Goal: Information Seeking & Learning: Check status

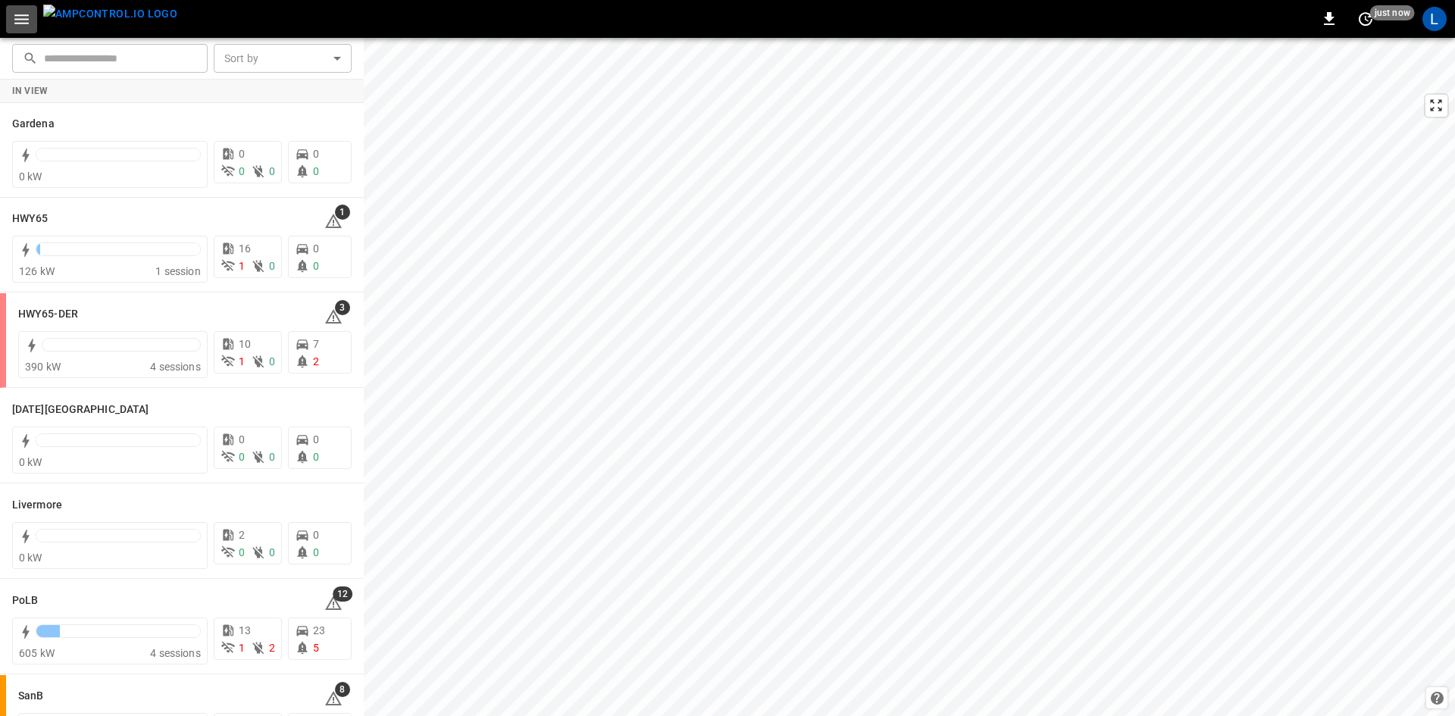
click at [30, 20] on icon "button" at bounding box center [21, 19] width 19 height 19
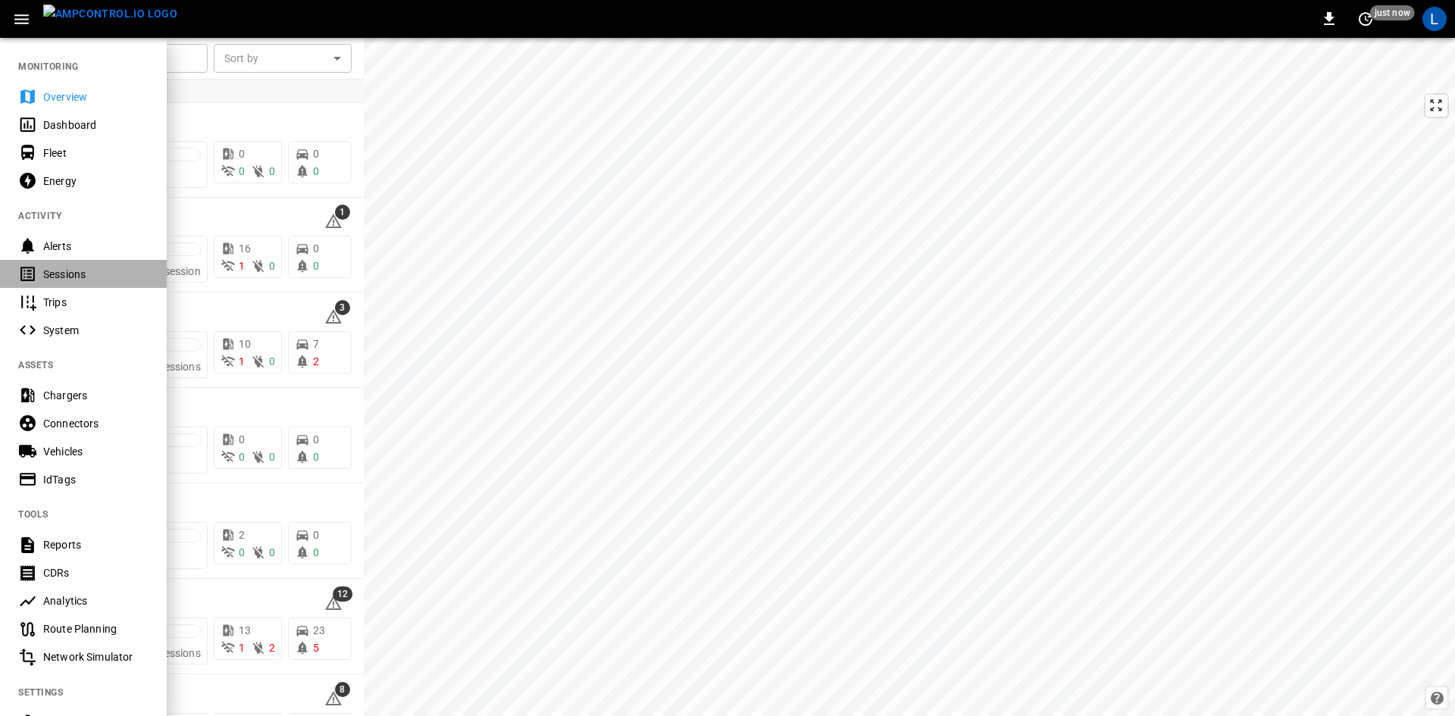
click at [83, 283] on div "Sessions" at bounding box center [83, 274] width 167 height 28
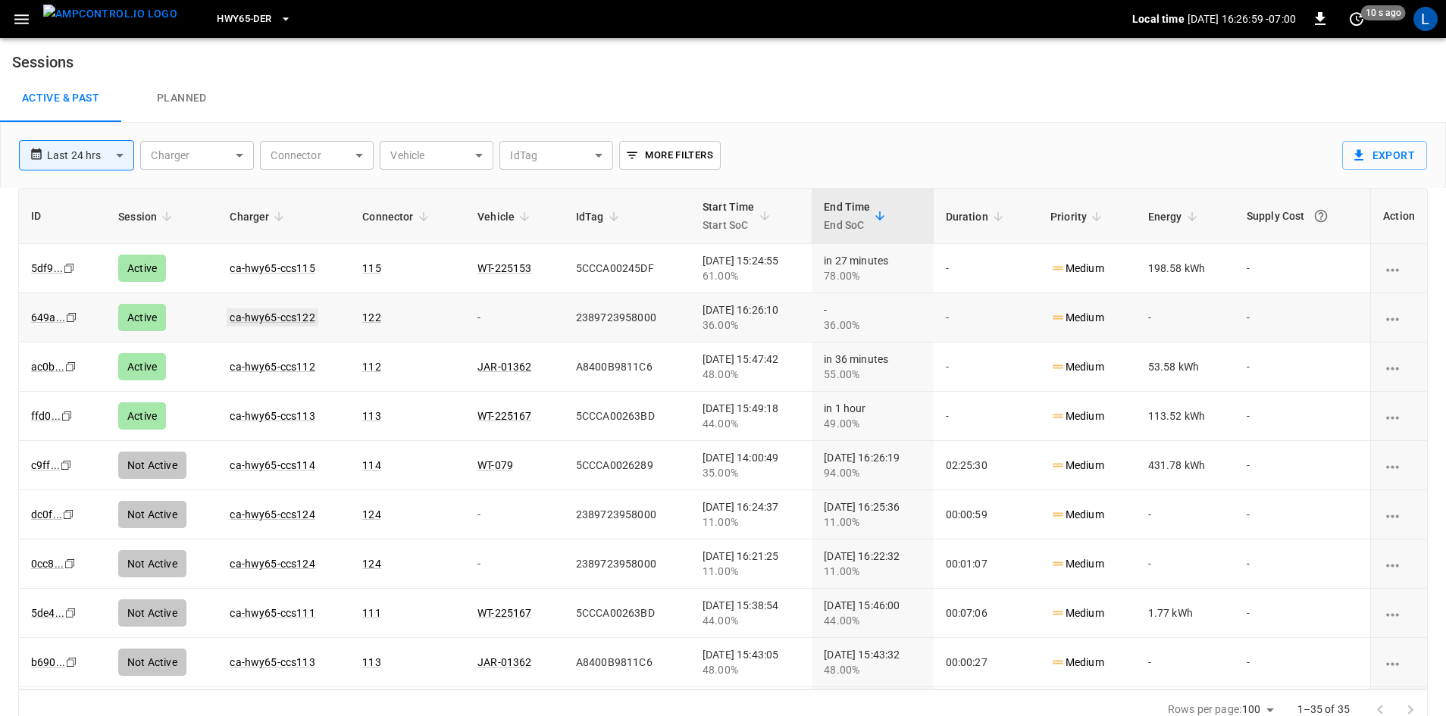
click at [261, 312] on link "ca-hwy65-ccs122" at bounding box center [272, 317] width 91 height 18
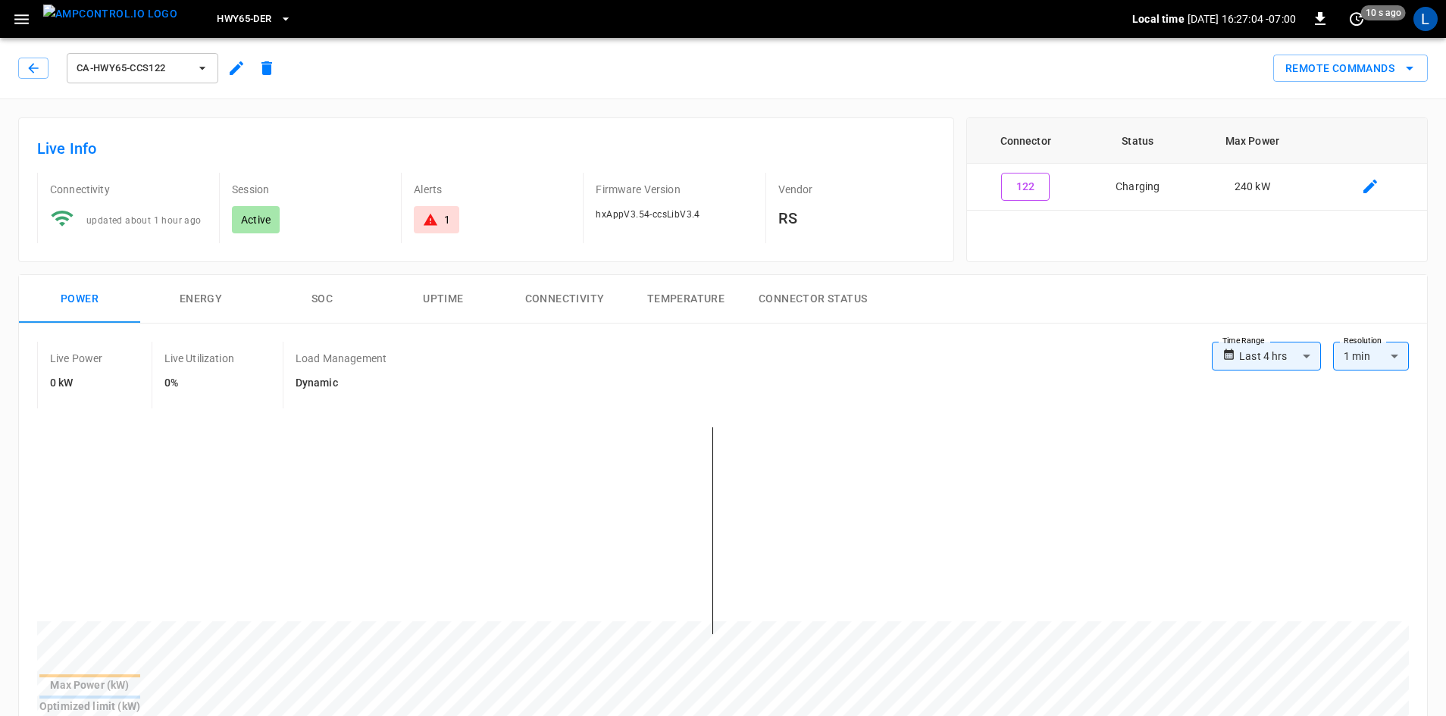
click at [305, 295] on button "SOC" at bounding box center [321, 299] width 121 height 49
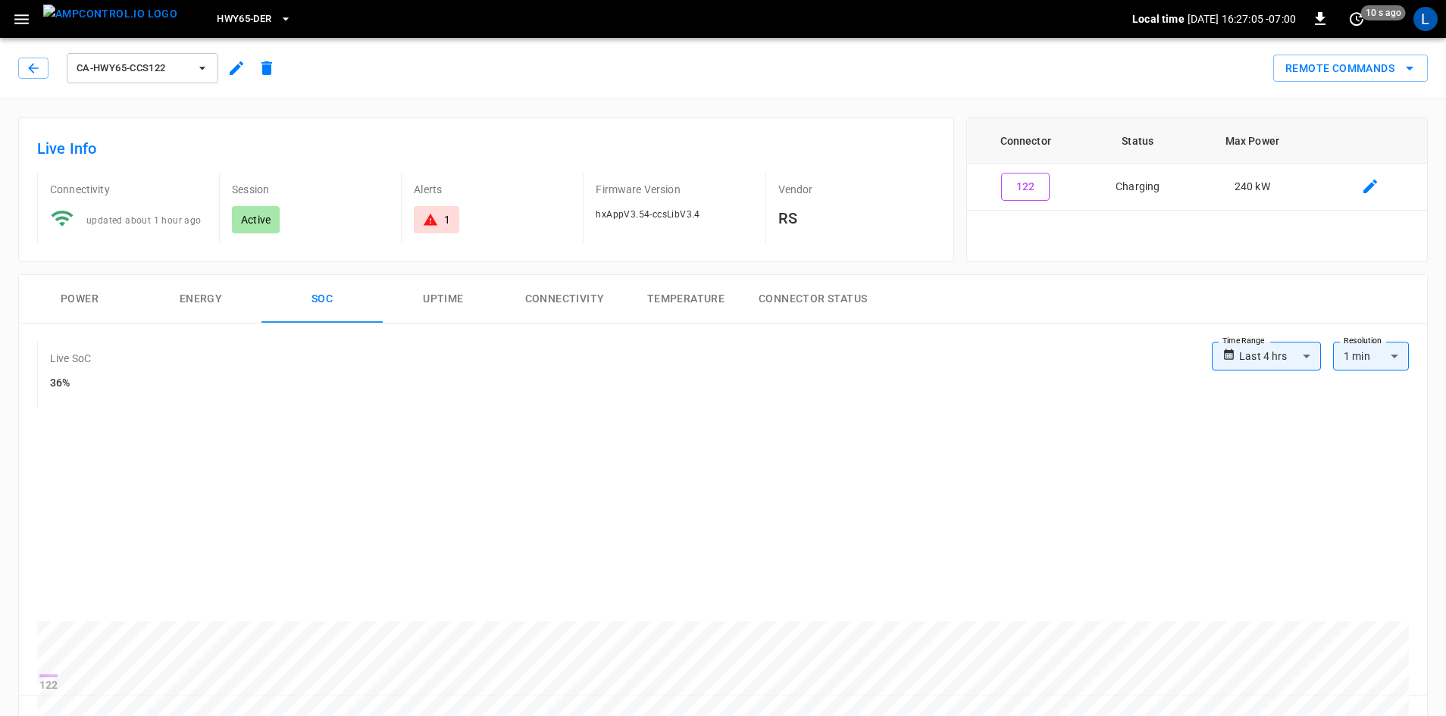
click at [84, 301] on button "Power" at bounding box center [79, 299] width 121 height 49
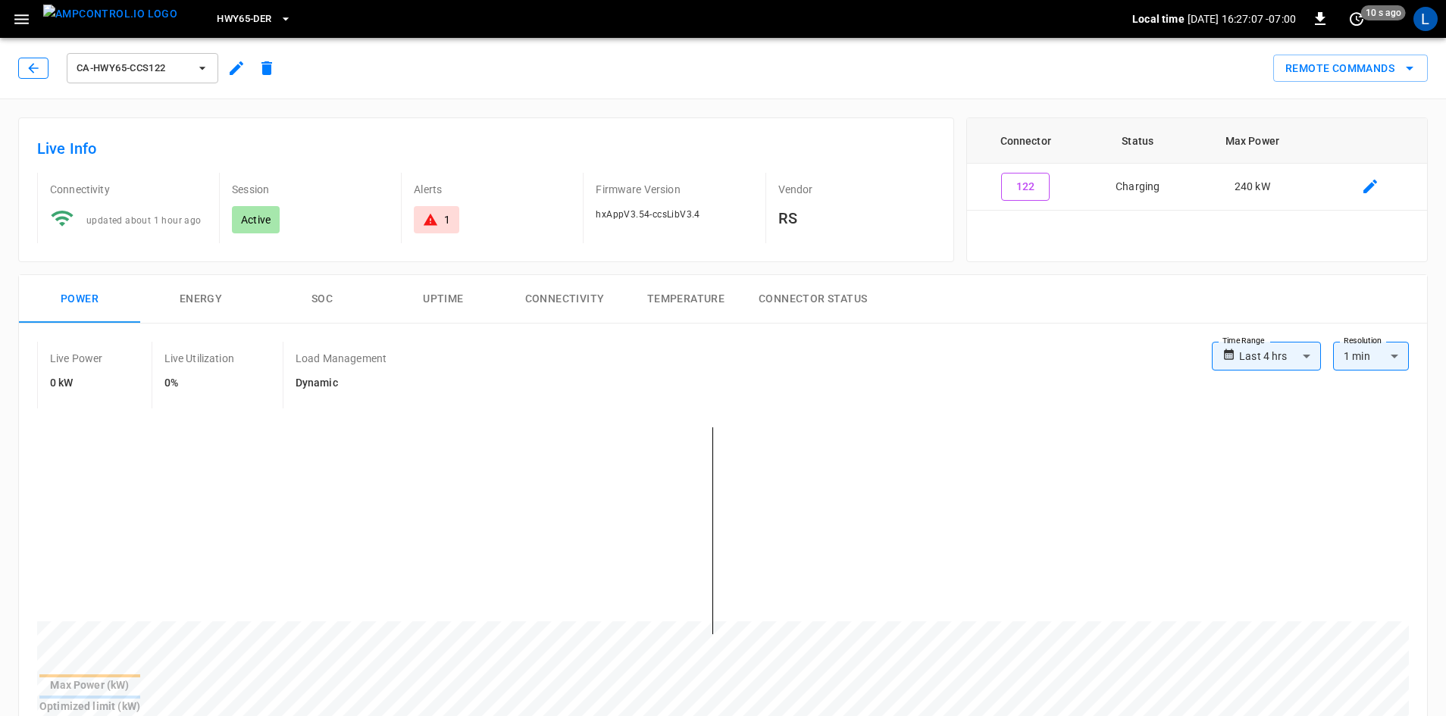
click at [32, 70] on icon "button" at bounding box center [33, 68] width 15 height 15
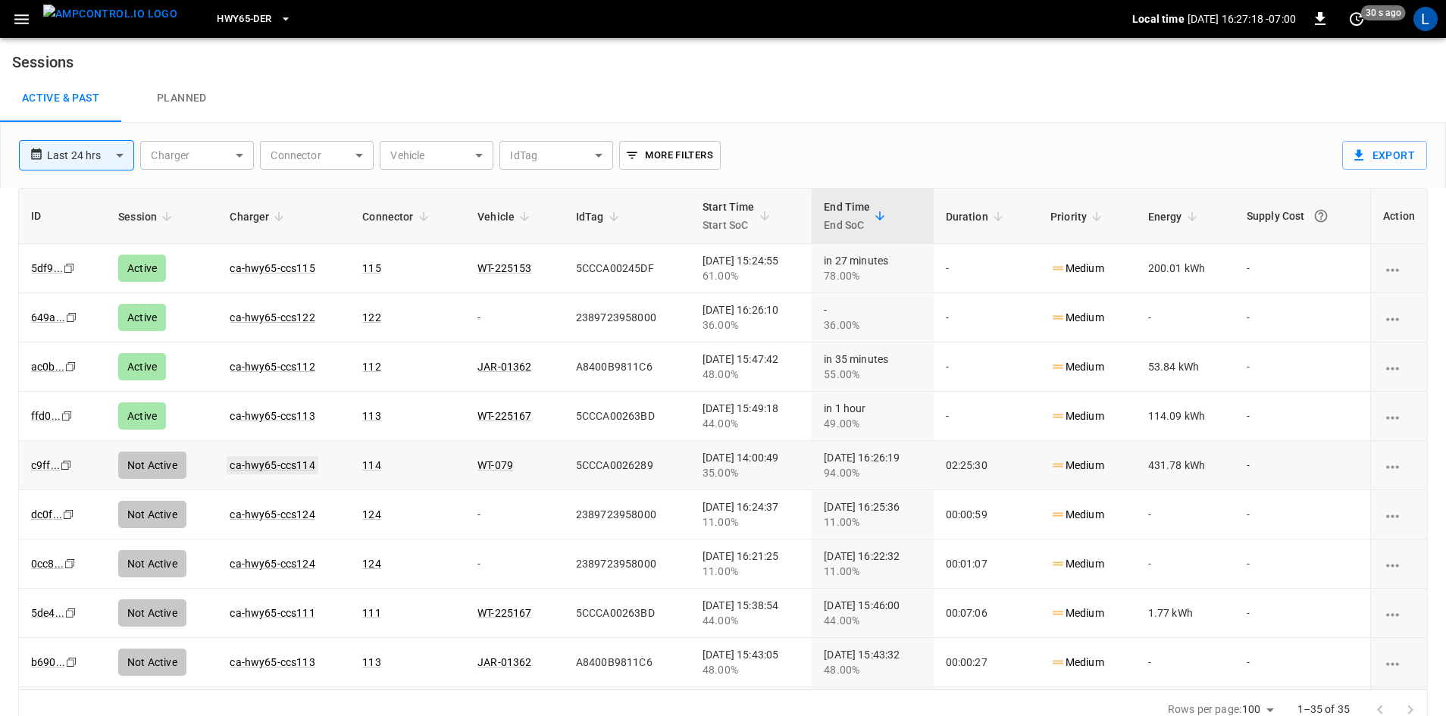
click at [283, 463] on link "ca-hwy65-ccs114" at bounding box center [272, 465] width 91 height 18
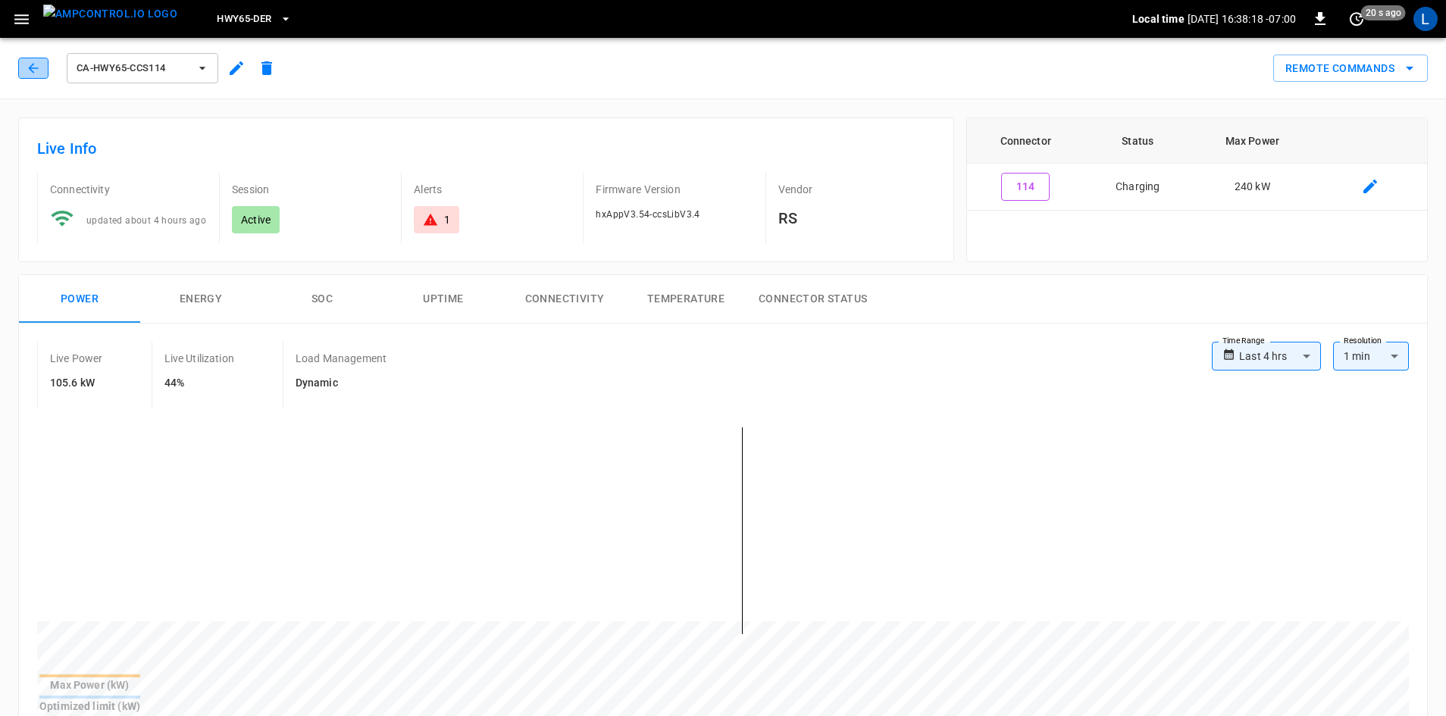
click at [27, 72] on icon "button" at bounding box center [33, 68] width 15 height 15
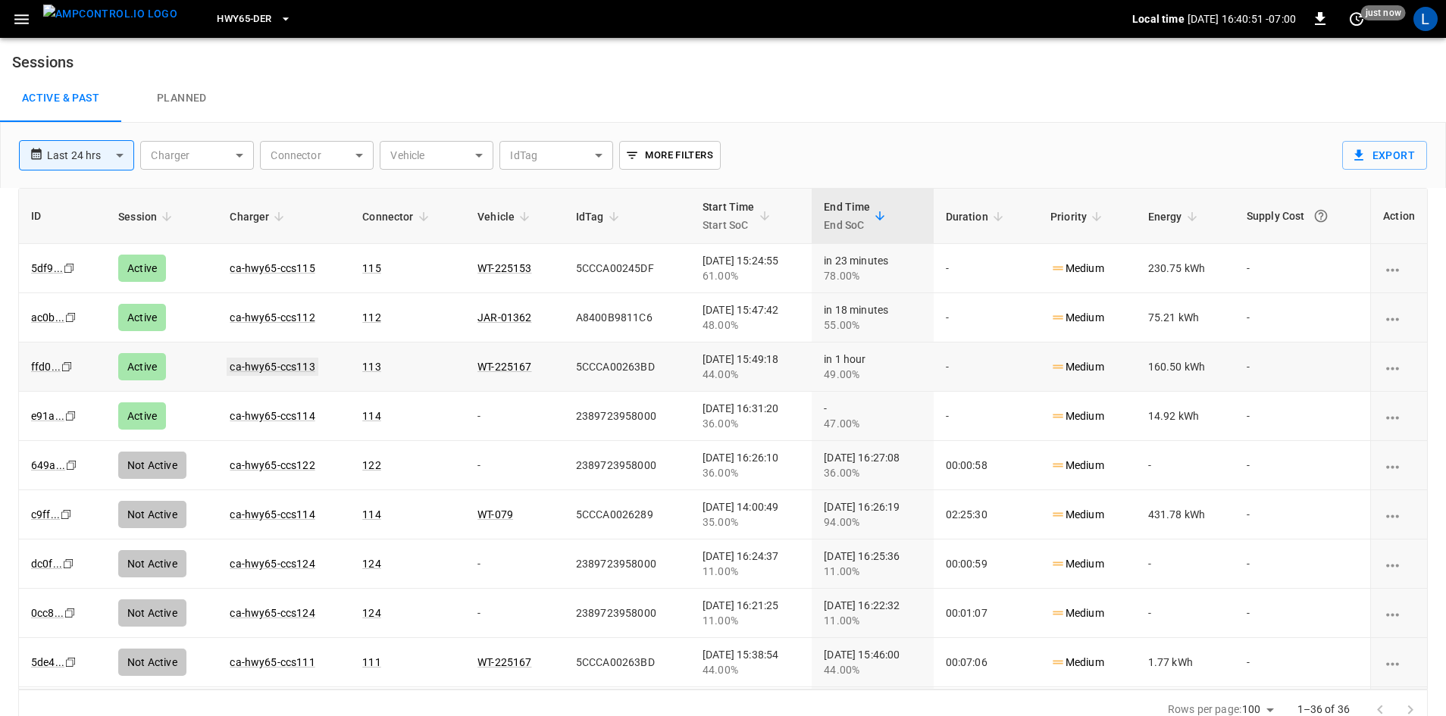
click at [258, 366] on link "ca-hwy65-ccs113" at bounding box center [272, 367] width 91 height 18
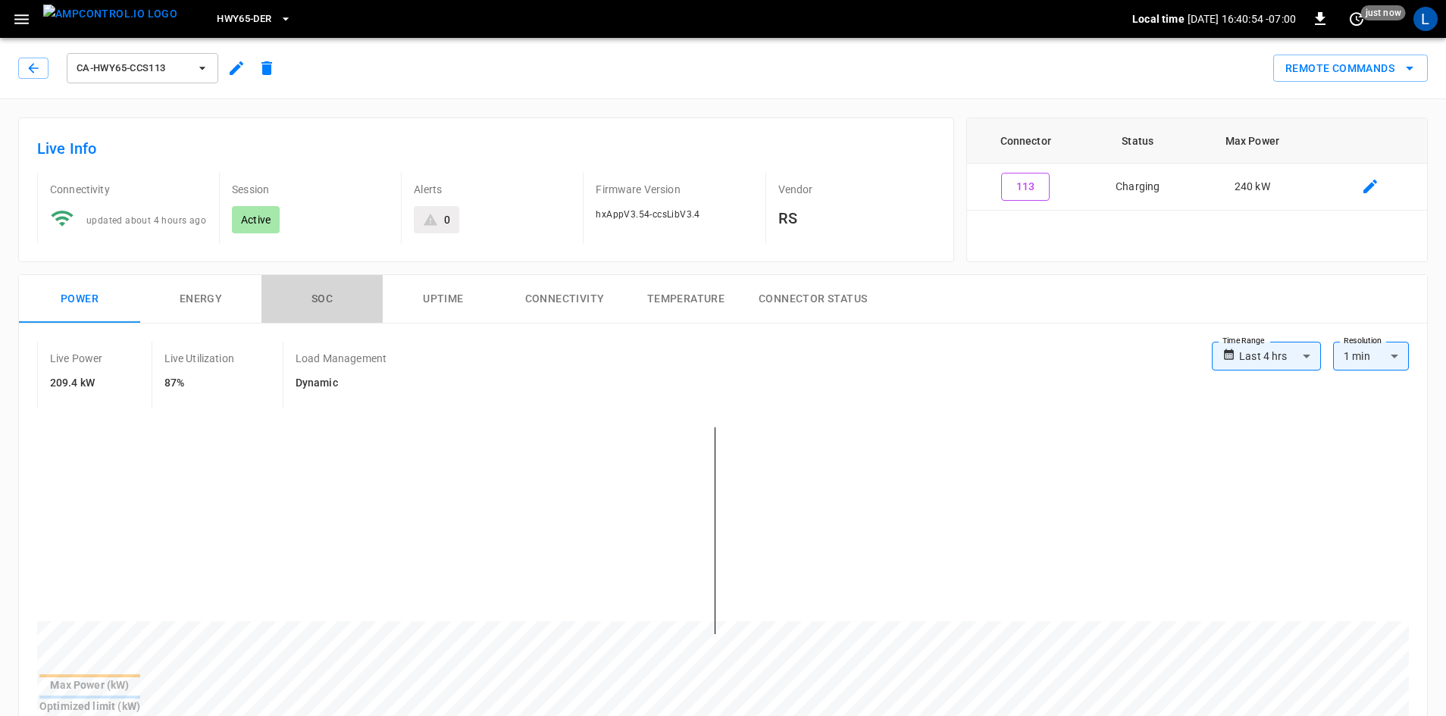
click at [318, 299] on button "SOC" at bounding box center [321, 299] width 121 height 49
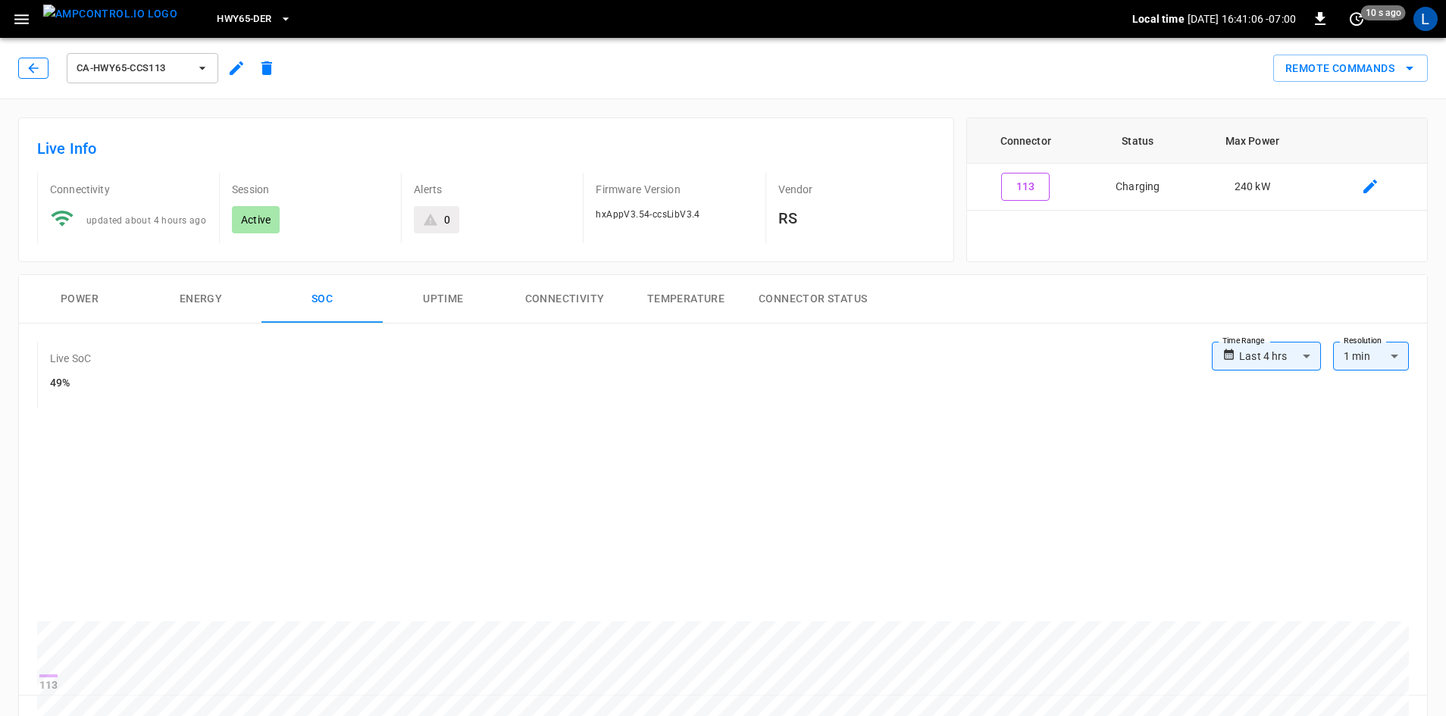
click at [34, 67] on icon "button" at bounding box center [33, 68] width 15 height 15
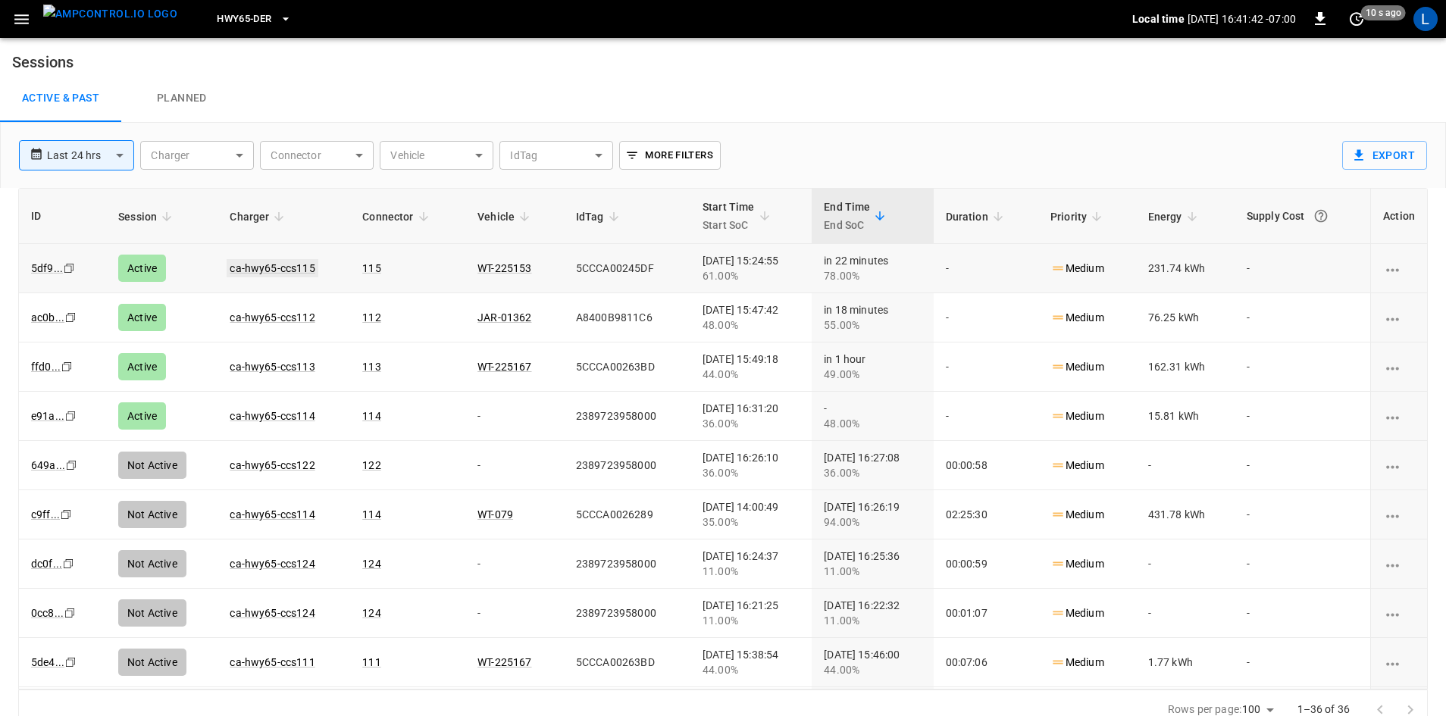
click at [248, 265] on link "ca-hwy65-ccs115" at bounding box center [272, 268] width 91 height 18
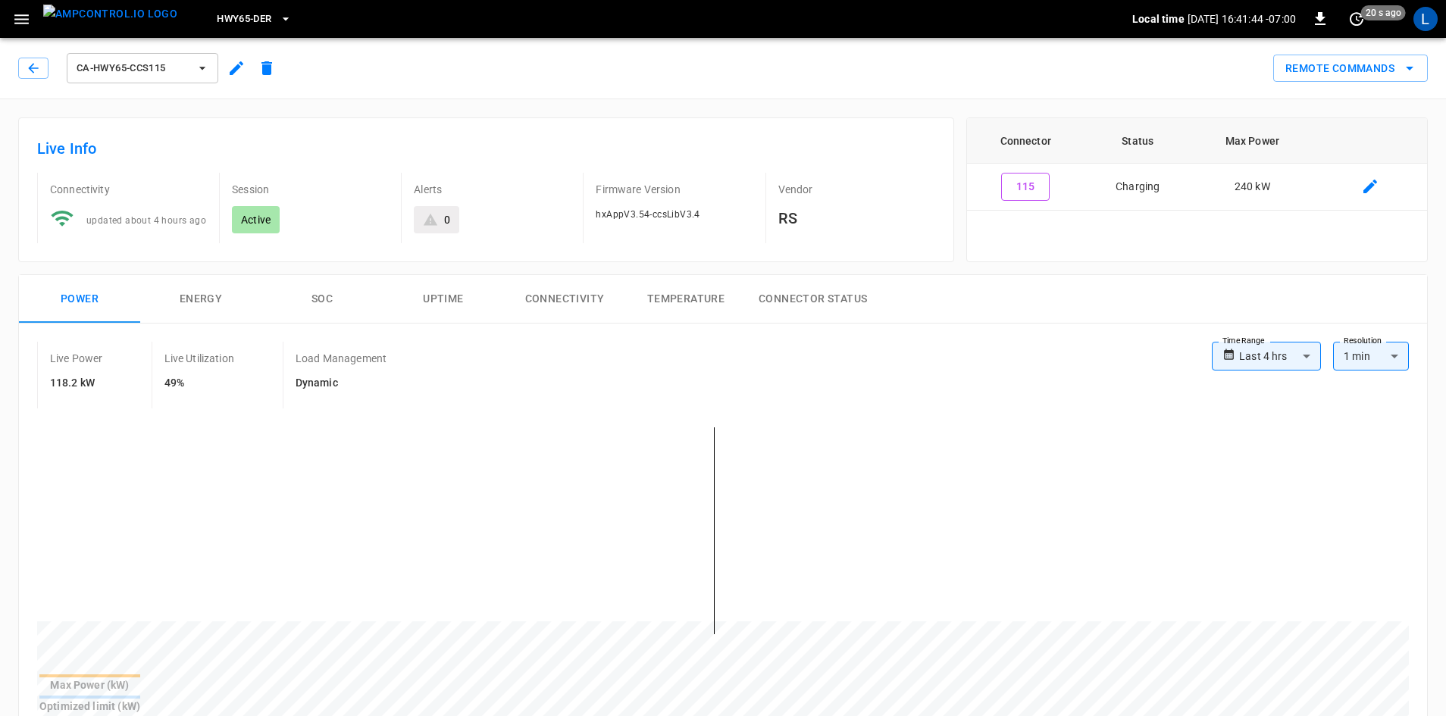
click at [321, 301] on button "SOC" at bounding box center [321, 299] width 121 height 49
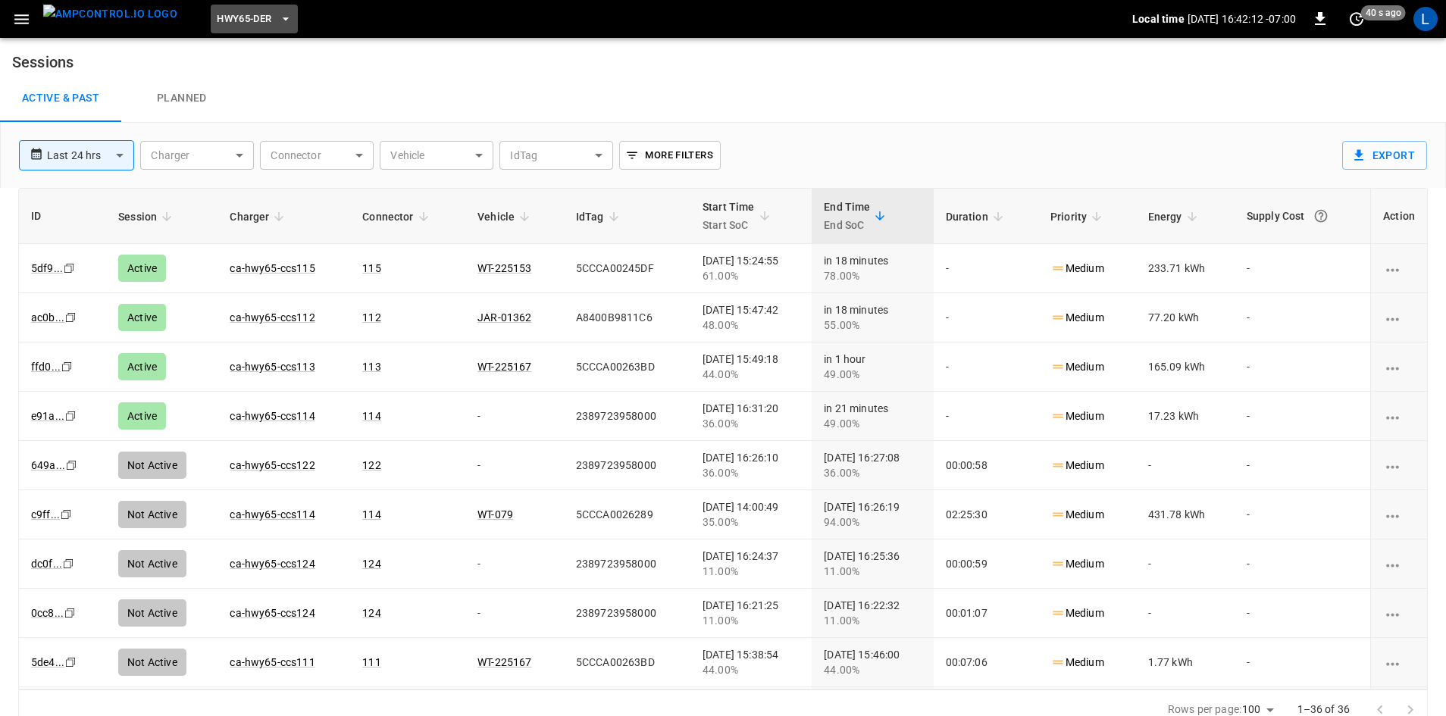
click at [222, 14] on span "HWY65-DER" at bounding box center [244, 19] width 55 height 17
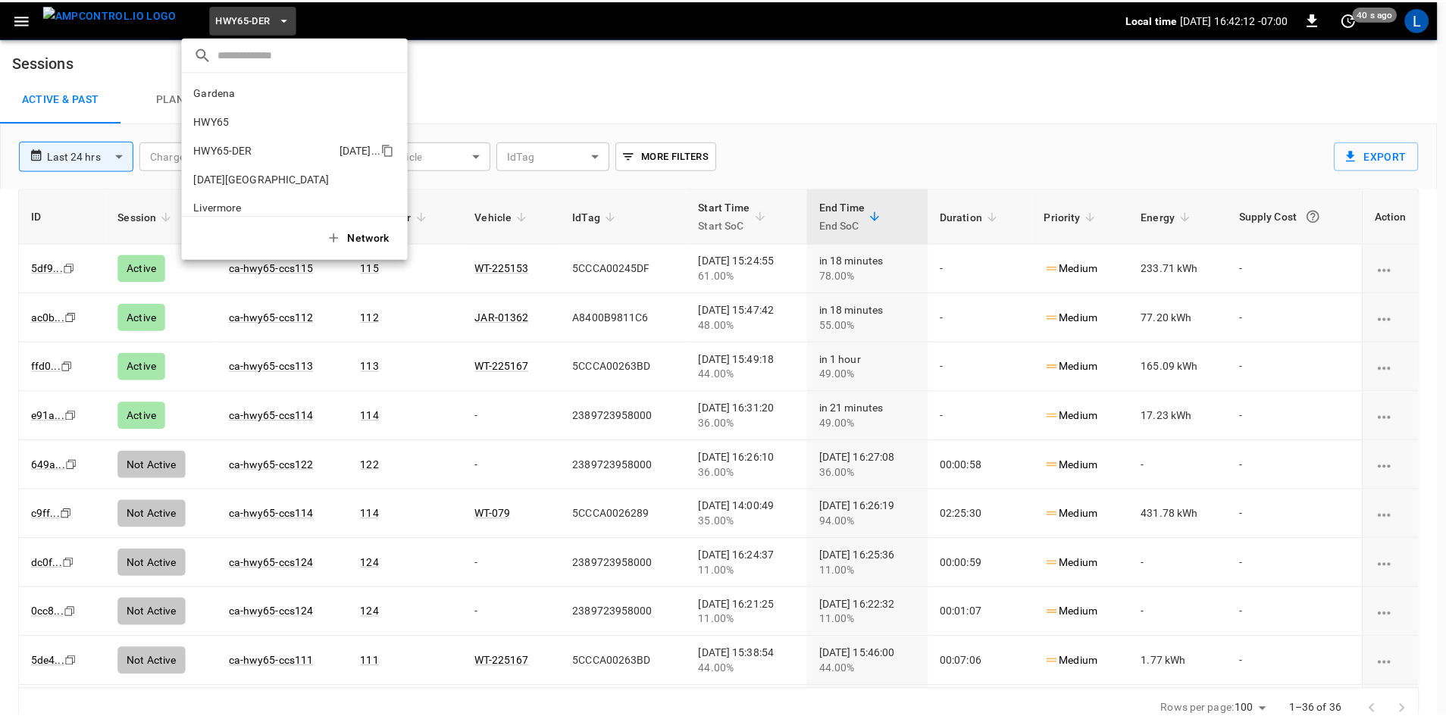
scroll to position [53, 0]
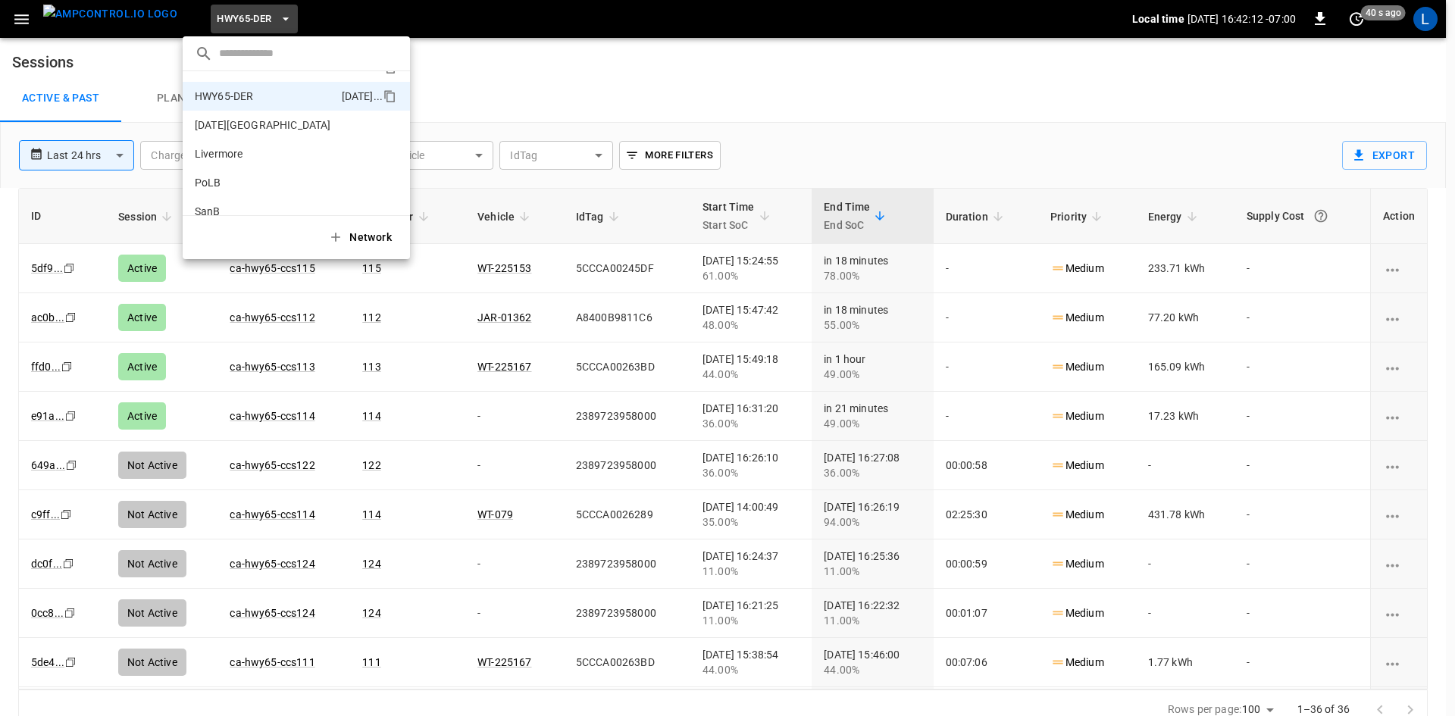
click at [257, 75] on p "HWY65" at bounding box center [270, 67] width 150 height 15
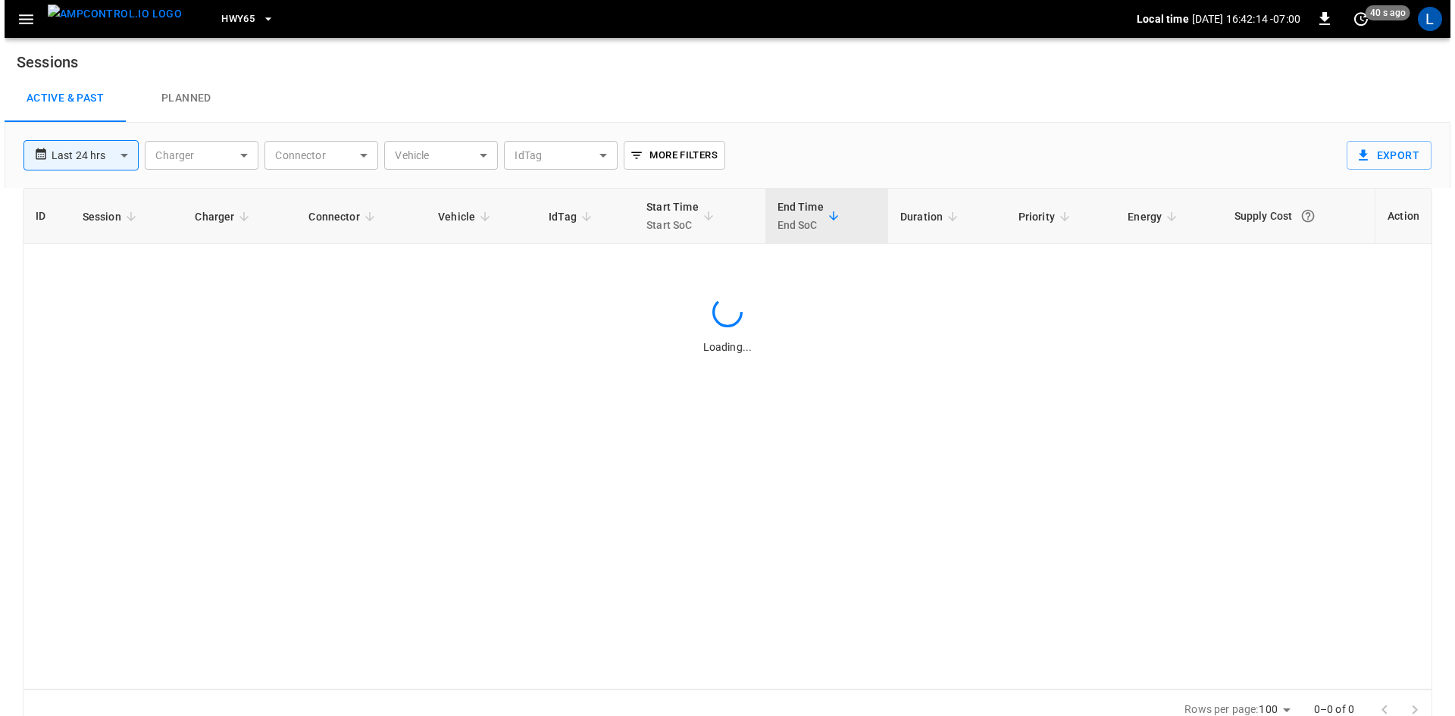
scroll to position [0, 0]
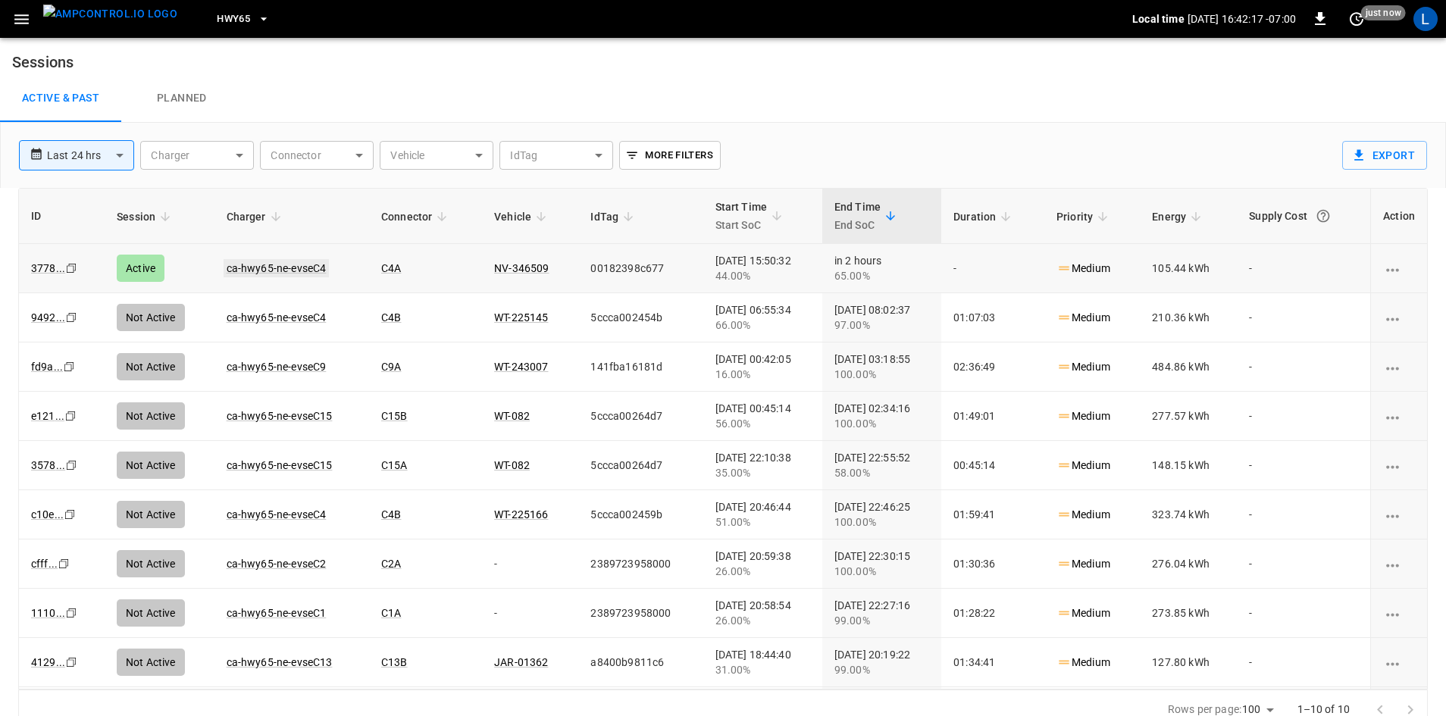
click at [249, 265] on link "ca-hwy65-ne-evseC4" at bounding box center [277, 268] width 106 height 18
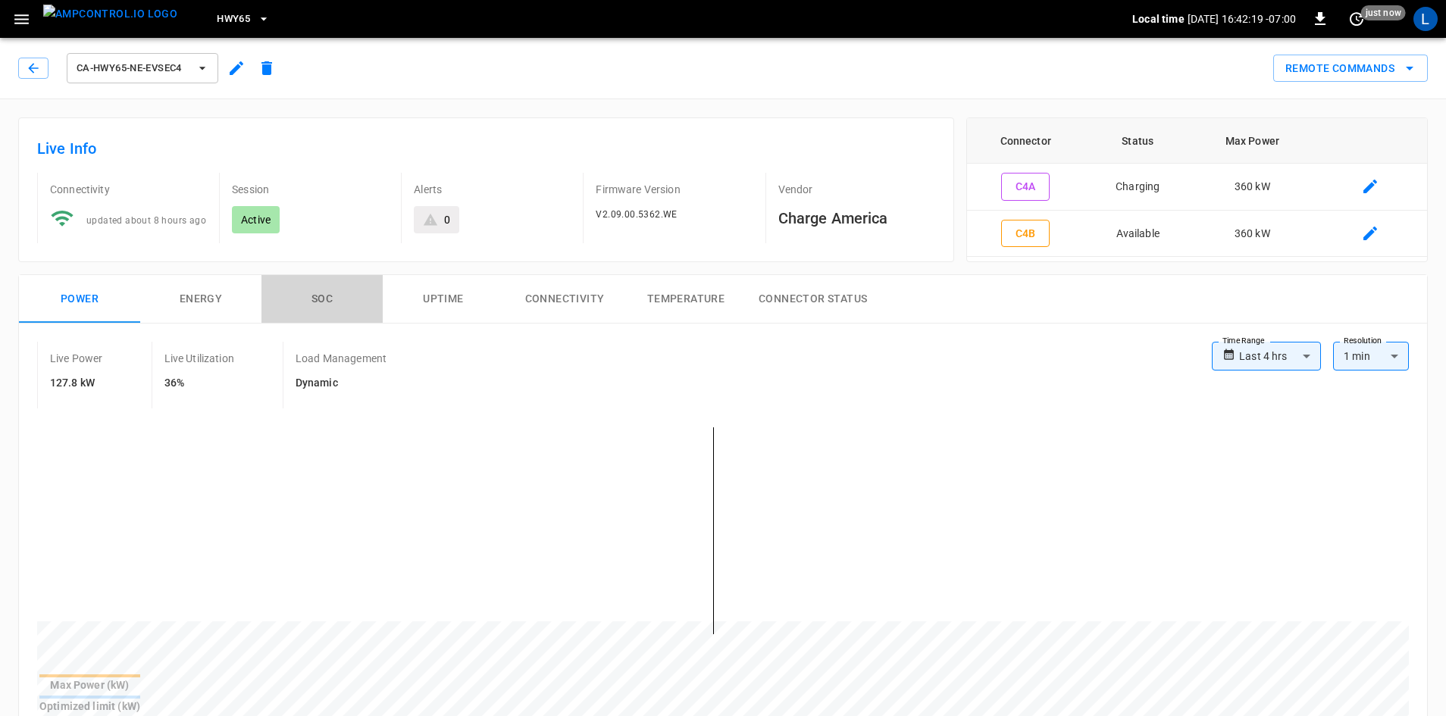
click at [323, 299] on button "SOC" at bounding box center [321, 299] width 121 height 49
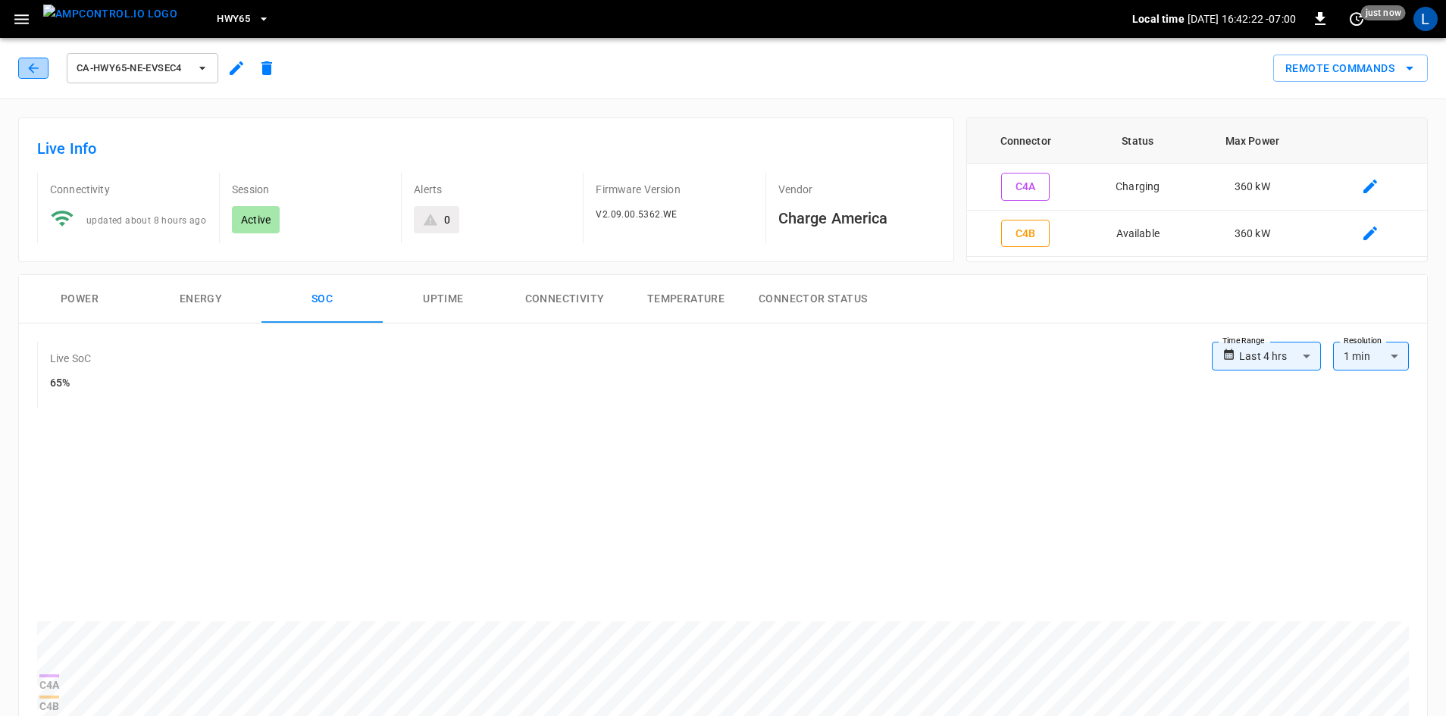
click at [41, 58] on button "button" at bounding box center [33, 68] width 30 height 21
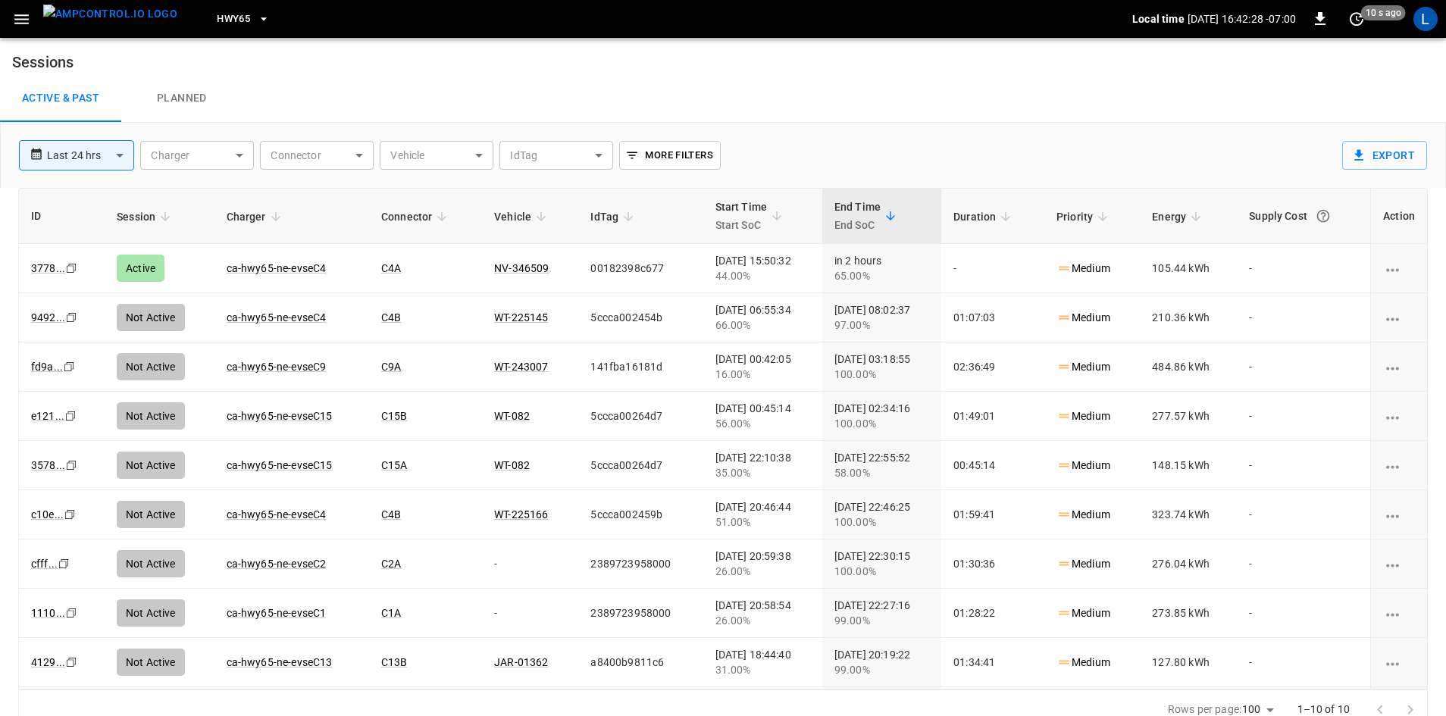
click at [225, 17] on button "HWY65" at bounding box center [243, 20] width 65 height 30
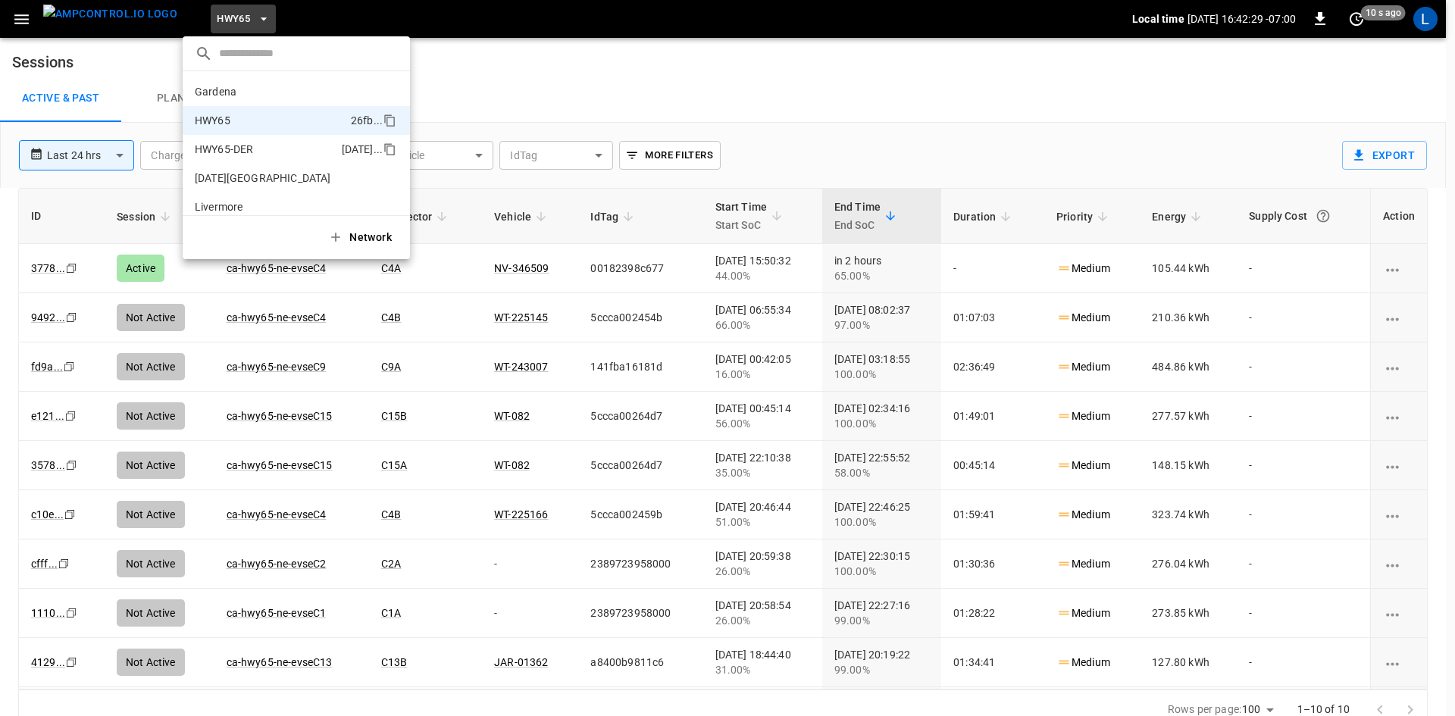
click at [221, 124] on p "HWY65" at bounding box center [270, 120] width 150 height 15
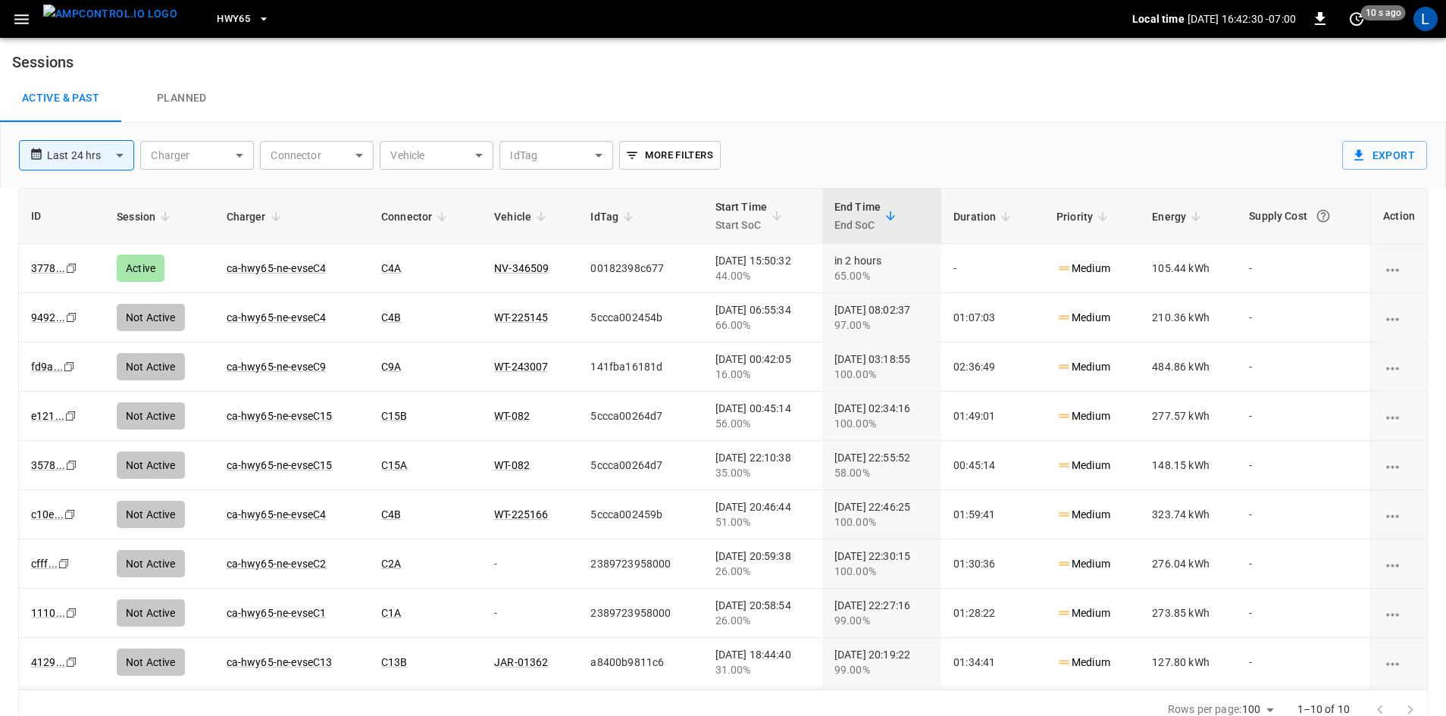
click at [224, 18] on button "HWY65" at bounding box center [243, 20] width 65 height 30
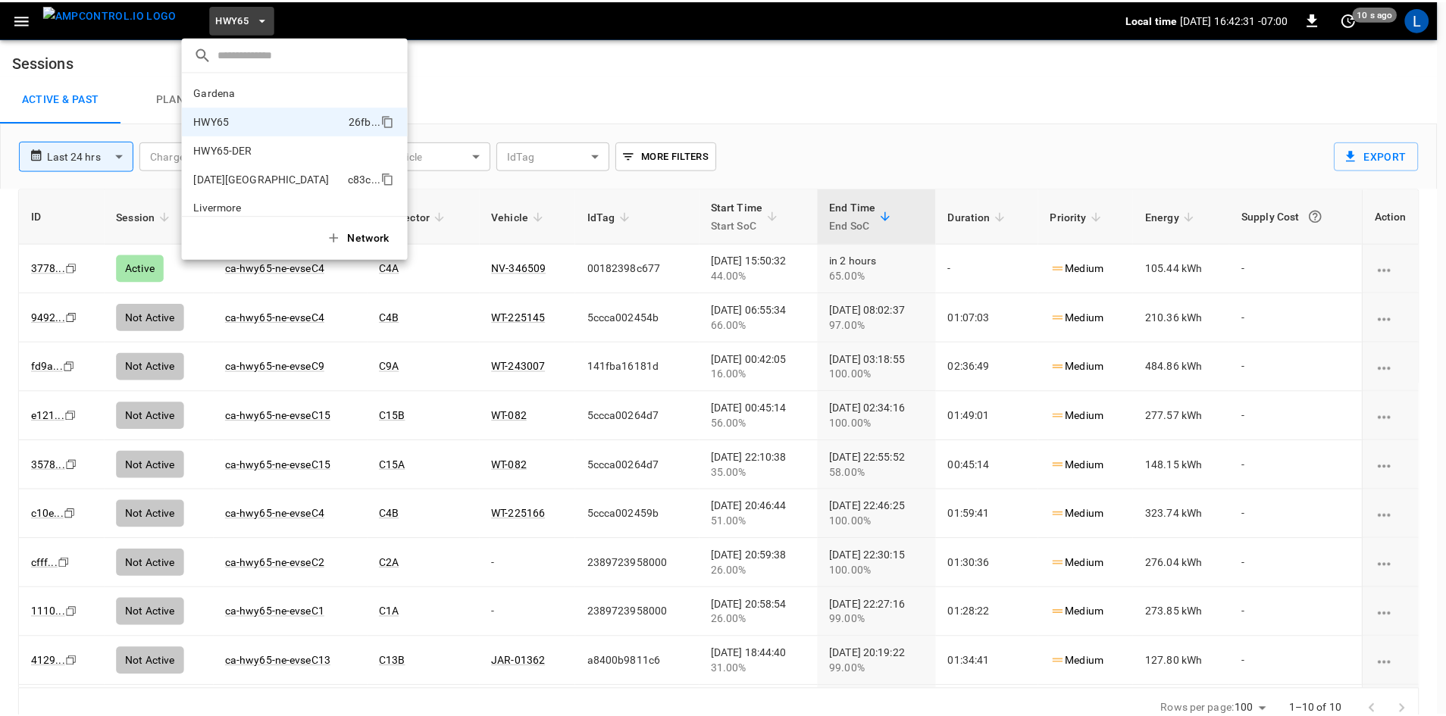
scroll to position [24, 0]
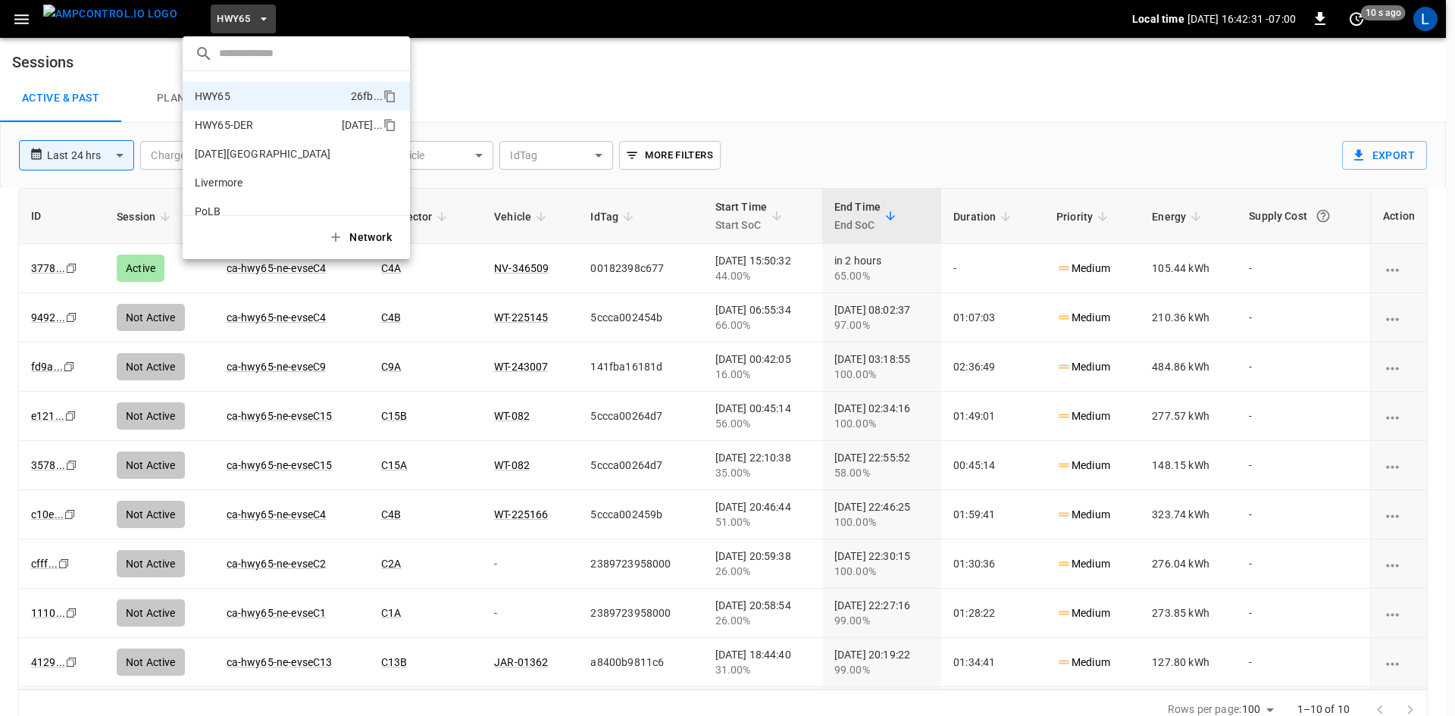
click at [239, 129] on p "HWY65-DER" at bounding box center [265, 124] width 141 height 15
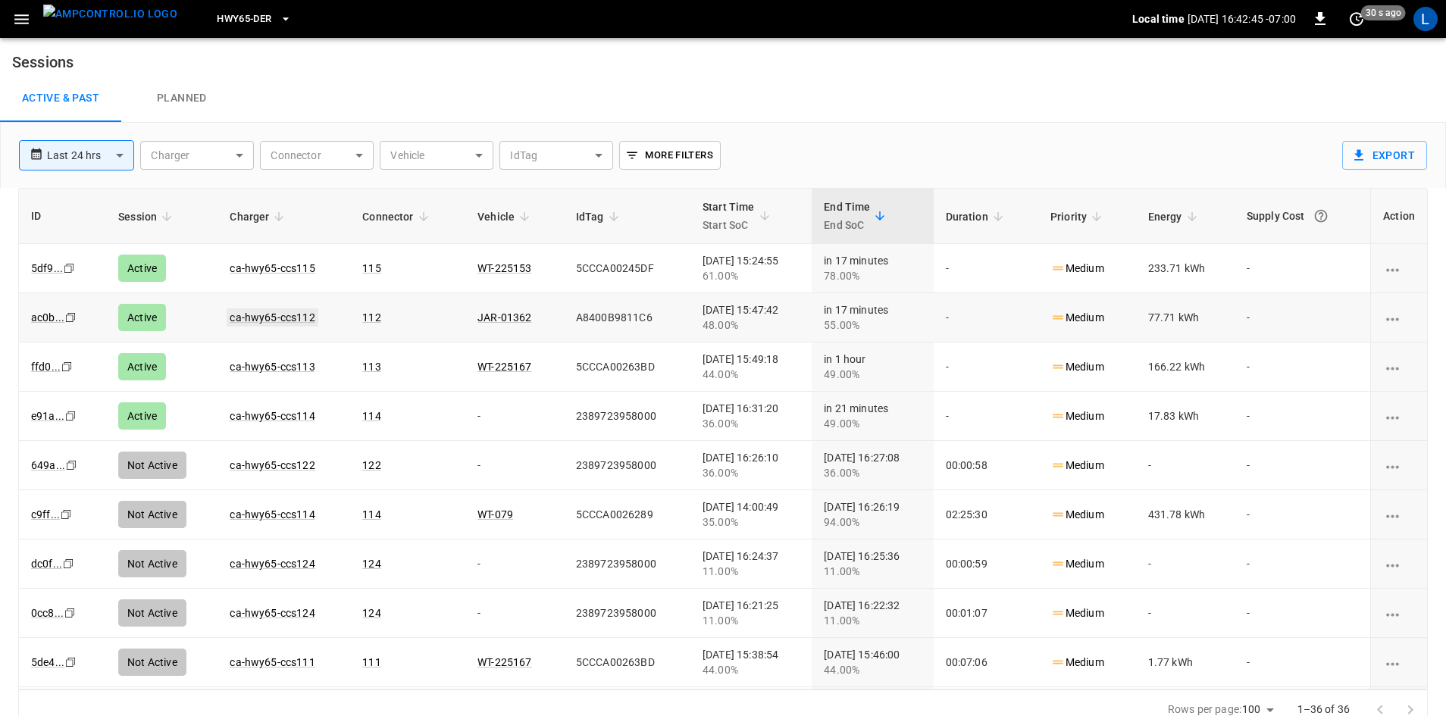
click at [259, 320] on link "ca-hwy65-ccs112" at bounding box center [272, 317] width 91 height 18
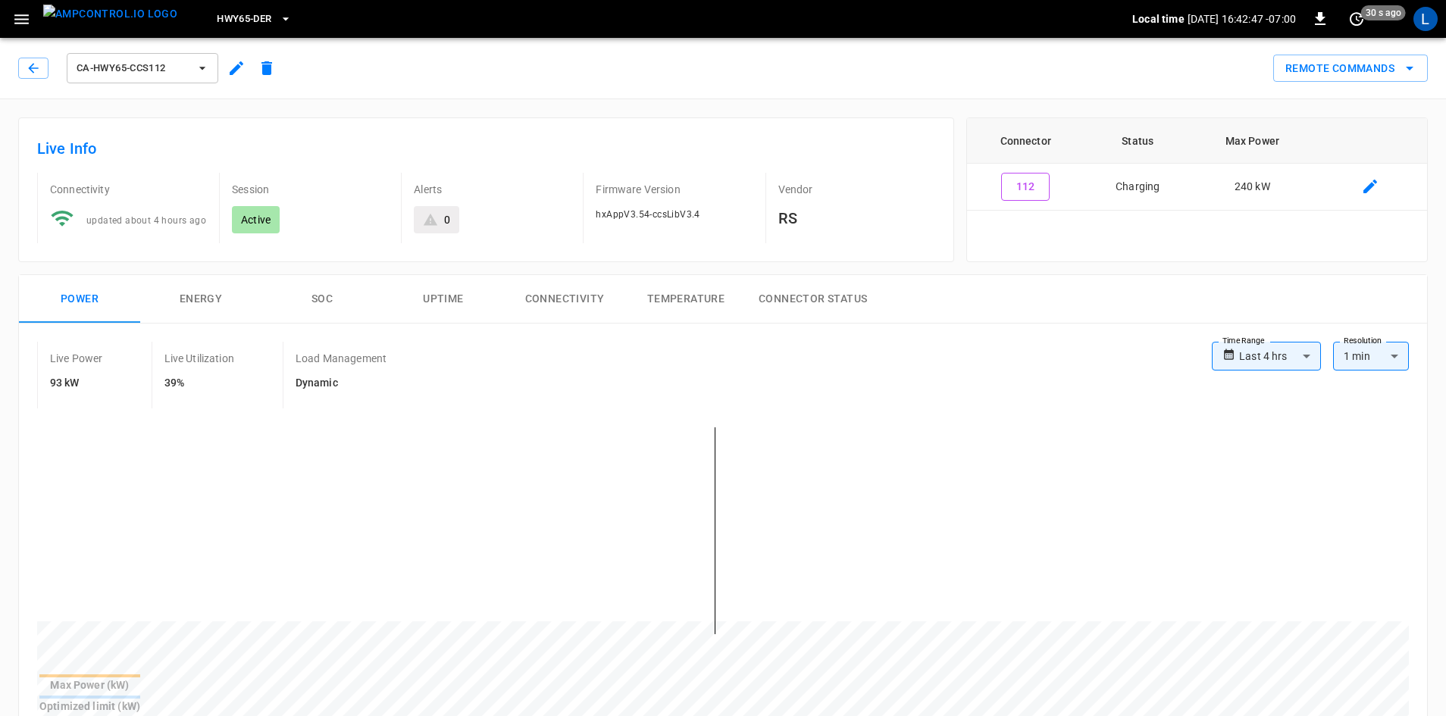
click at [327, 298] on button "SOC" at bounding box center [321, 299] width 121 height 49
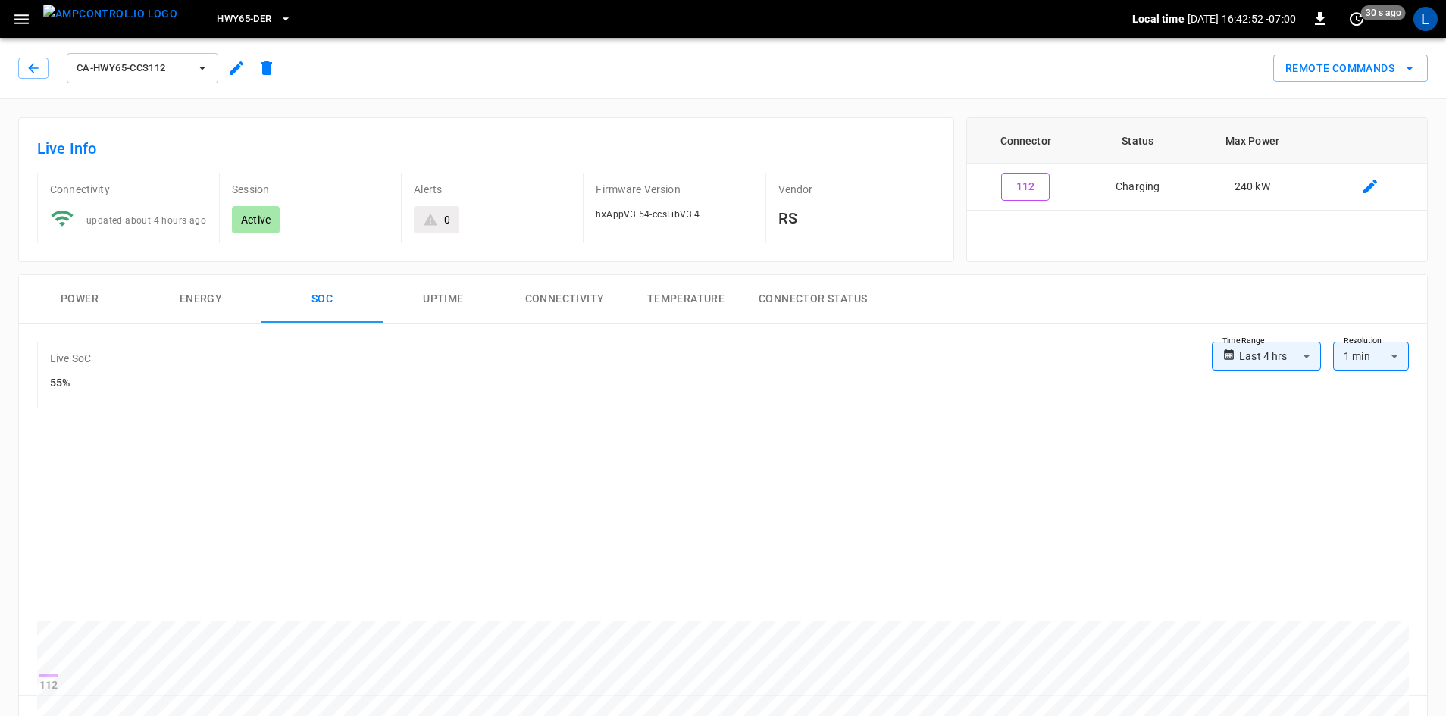
click at [49, 70] on div "ca-hwy65-ccs112" at bounding box center [150, 68] width 264 height 36
click at [36, 71] on icon "button" at bounding box center [33, 68] width 15 height 15
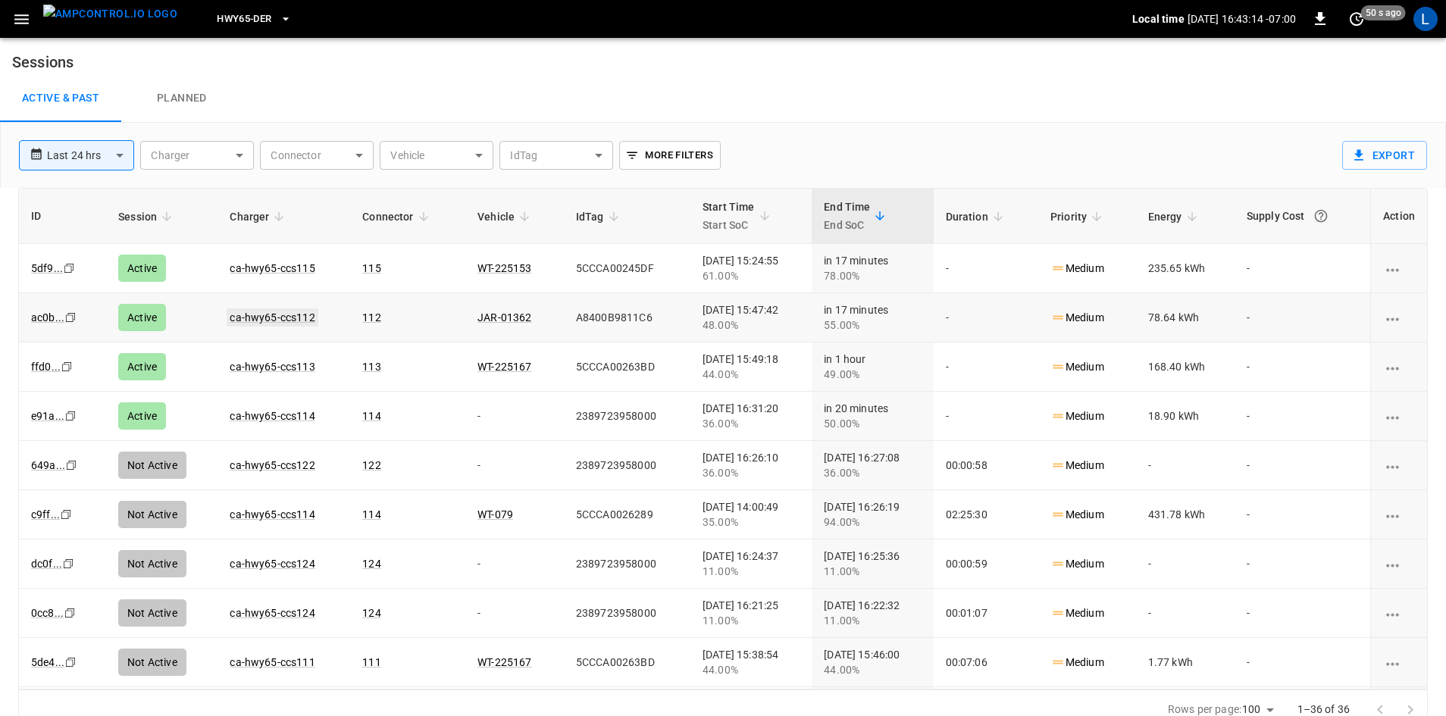
click at [289, 315] on link "ca-hwy65-ccs112" at bounding box center [272, 317] width 91 height 18
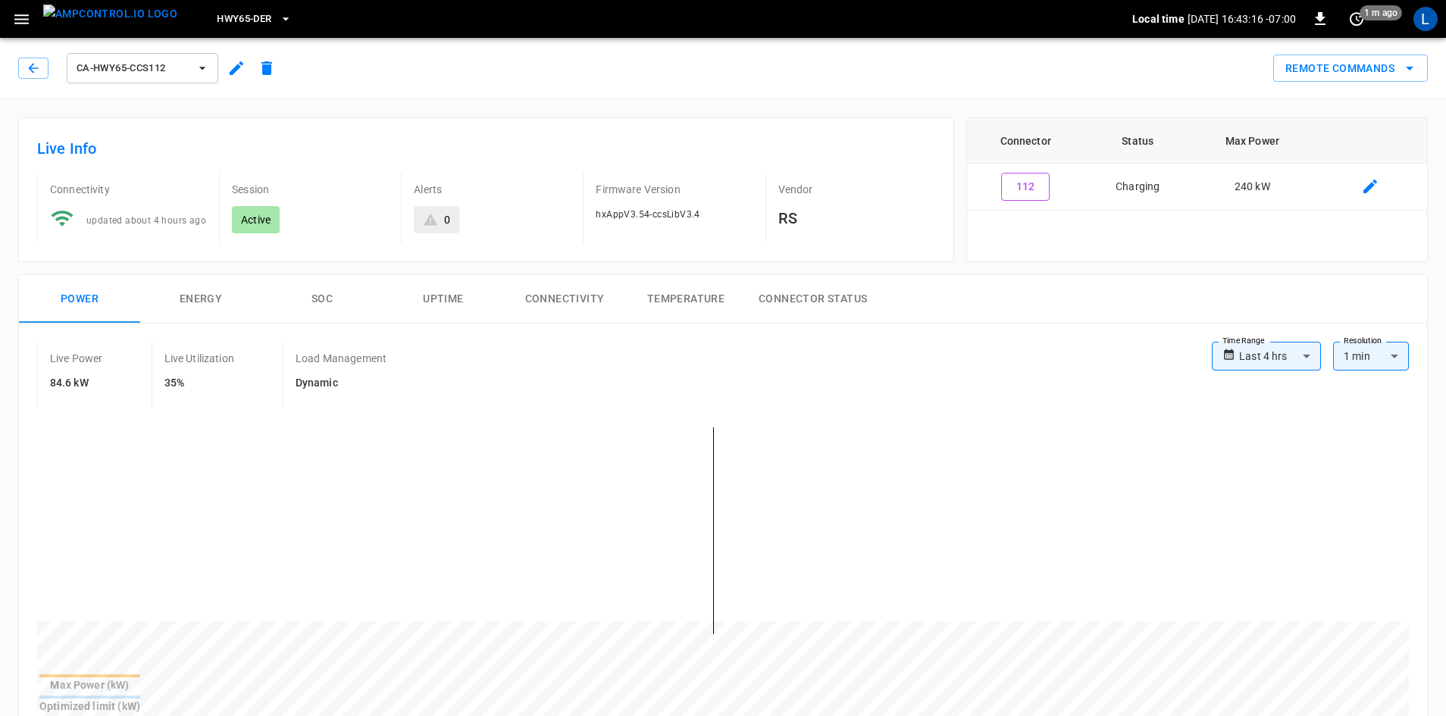
click at [324, 297] on button "SOC" at bounding box center [321, 299] width 121 height 49
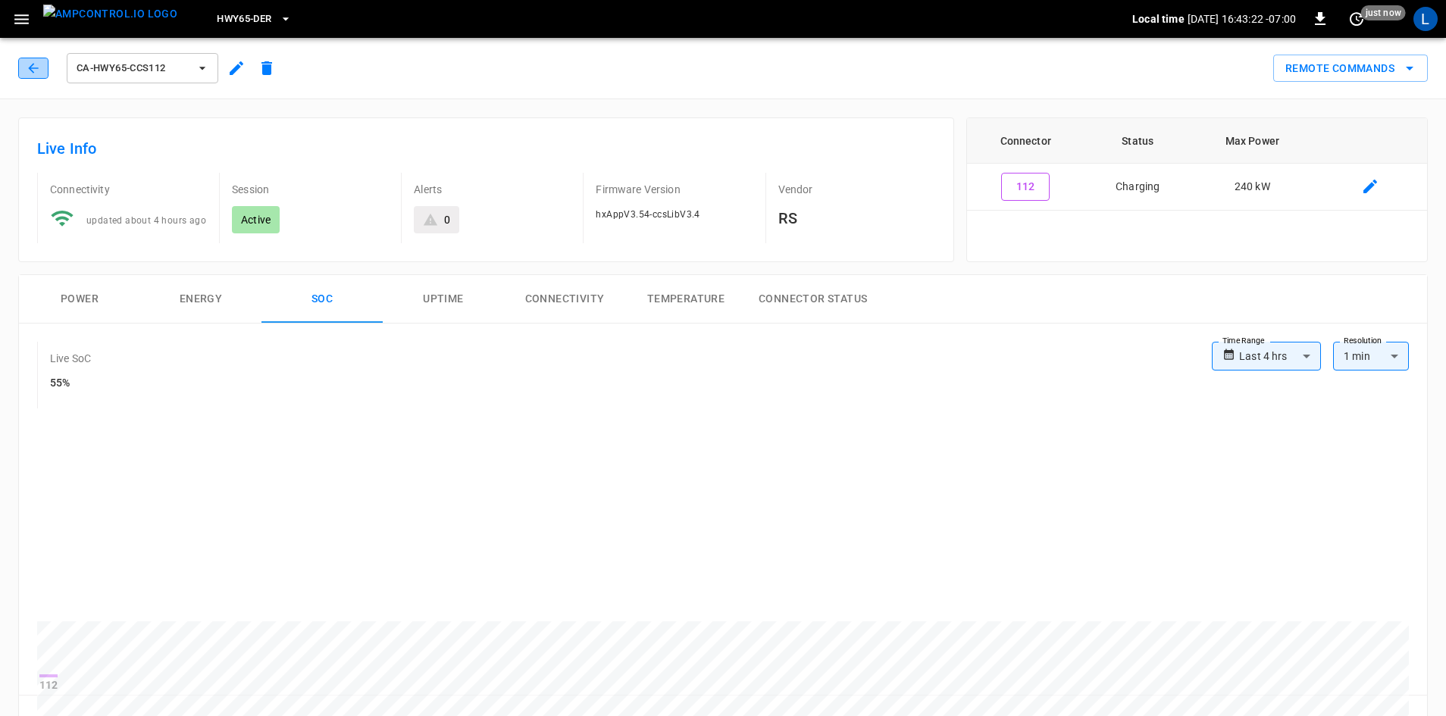
click at [26, 68] on icon "button" at bounding box center [33, 68] width 15 height 15
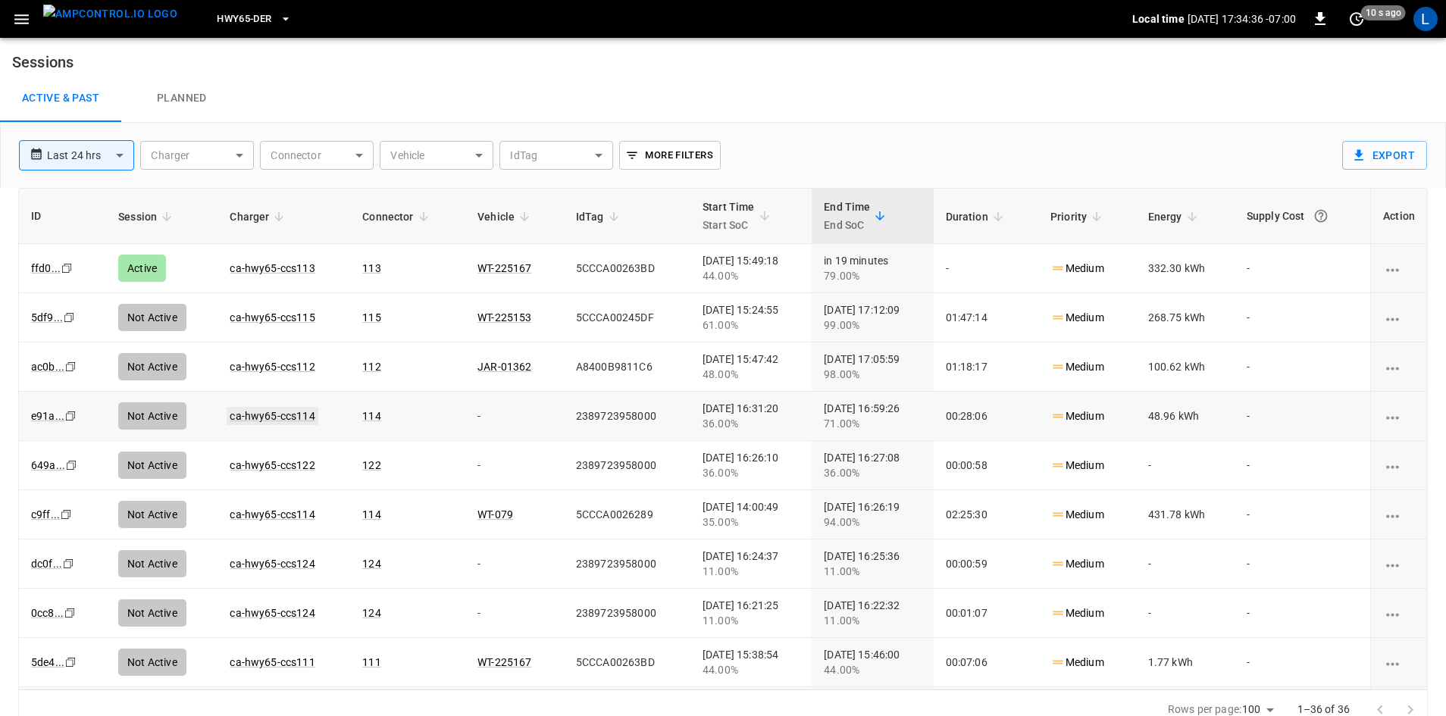
click at [278, 412] on link "ca-hwy65-ccs114" at bounding box center [272, 416] width 91 height 18
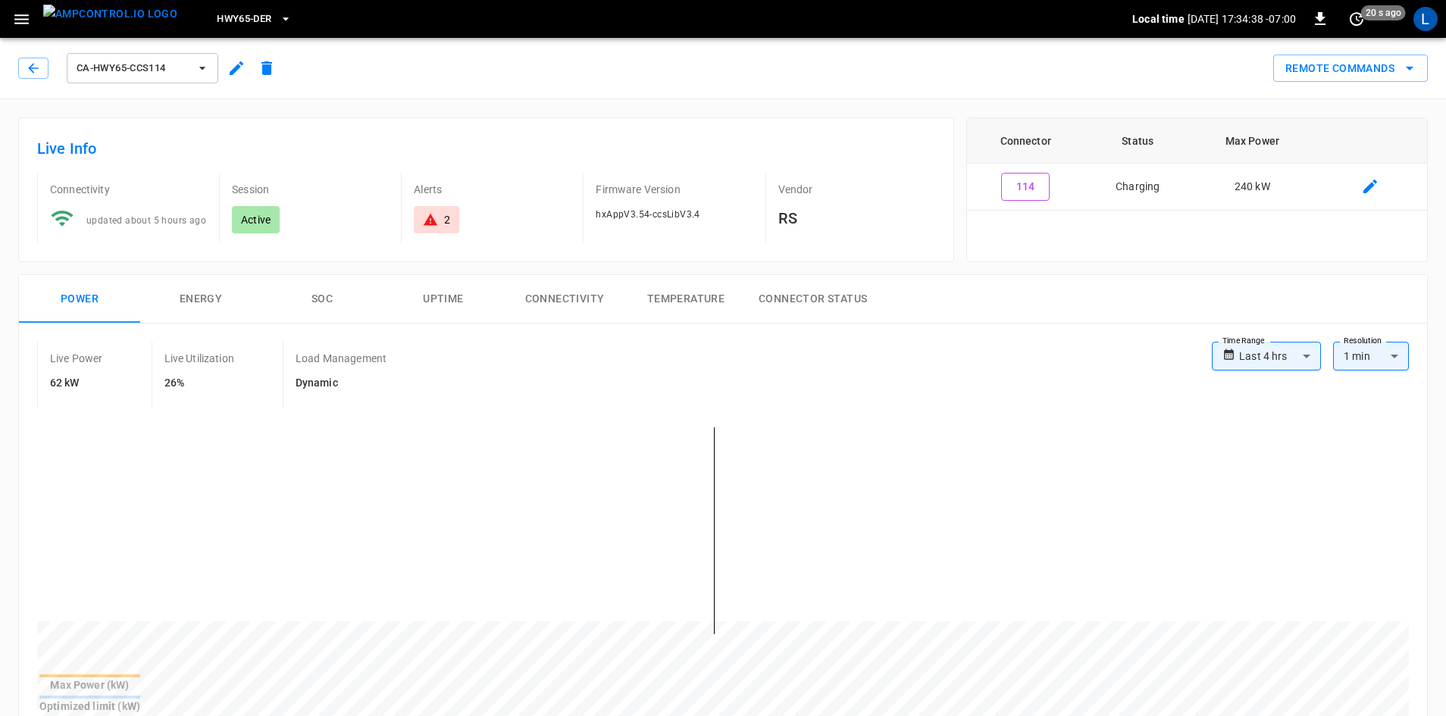
click at [330, 295] on button "SOC" at bounding box center [321, 299] width 121 height 49
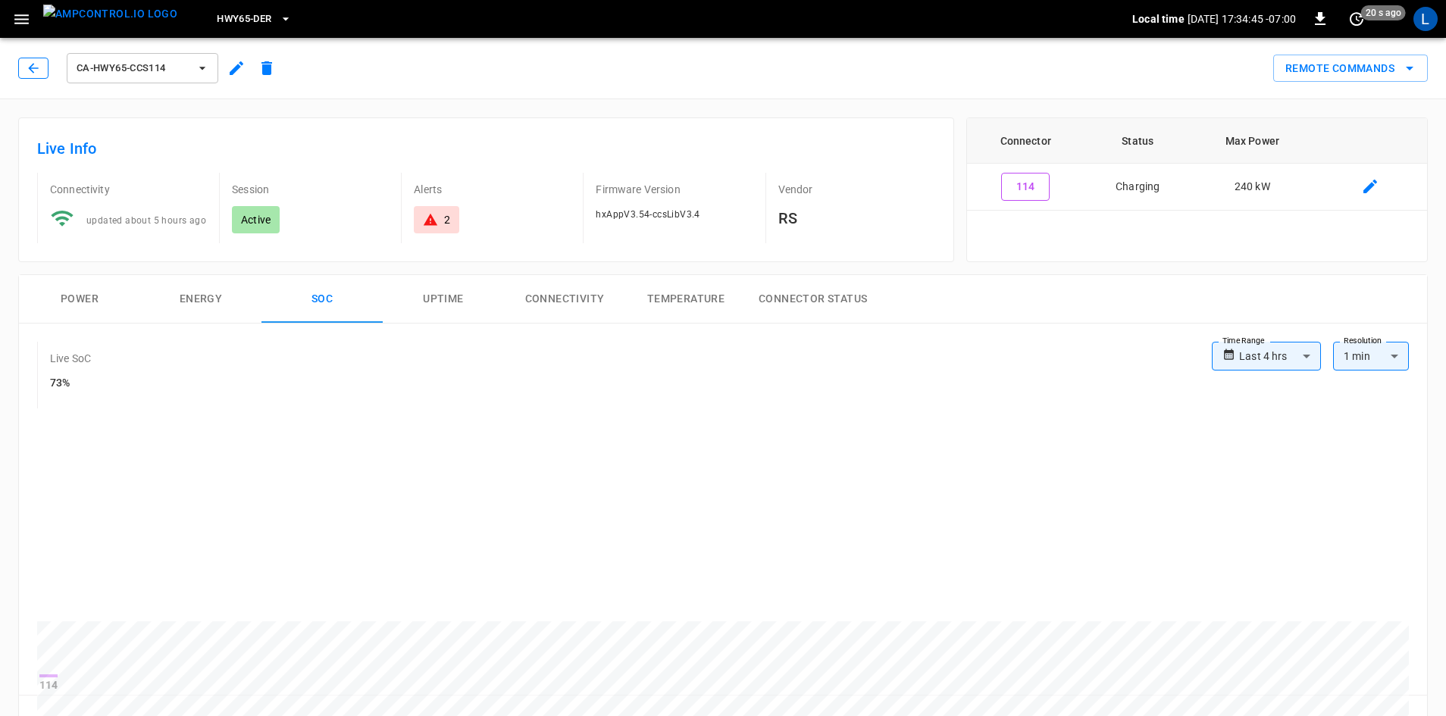
click at [29, 61] on icon "button" at bounding box center [33, 68] width 15 height 15
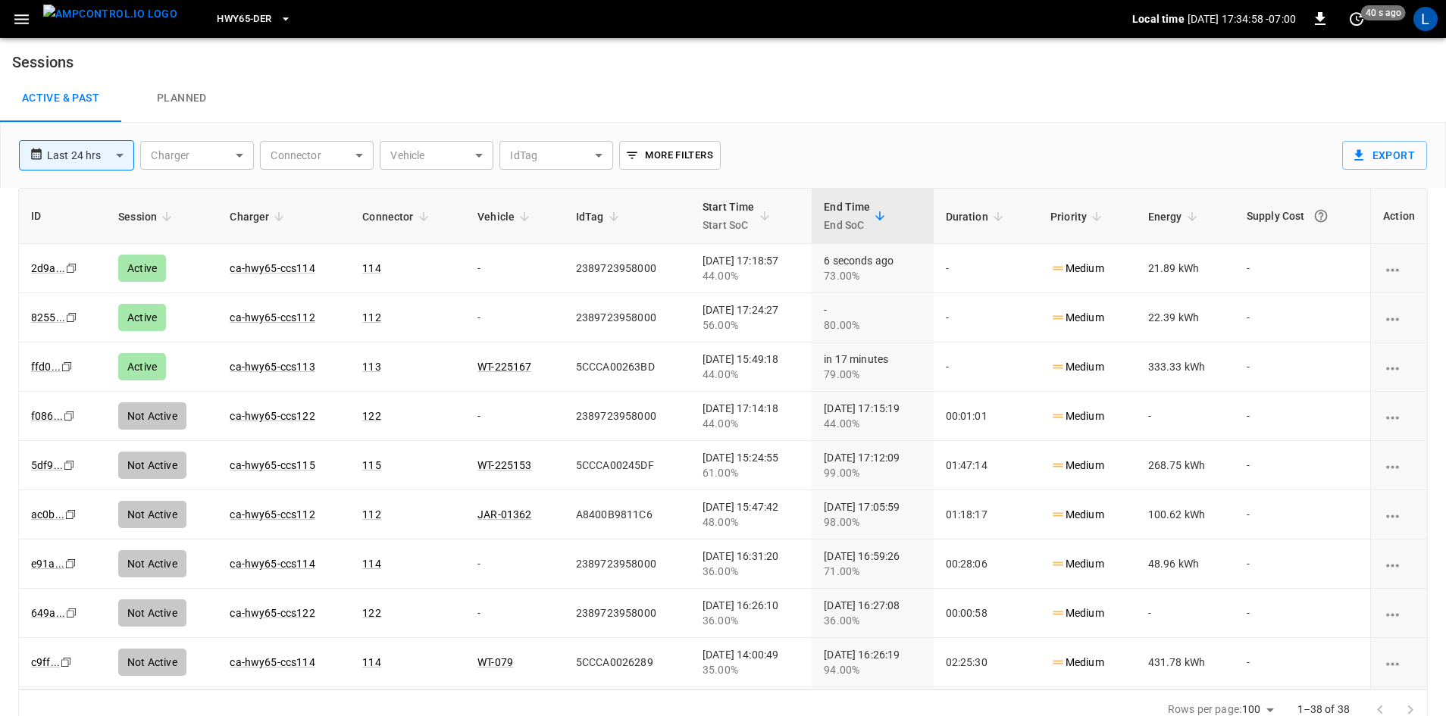
click at [278, 16] on icon "button" at bounding box center [285, 18] width 15 height 15
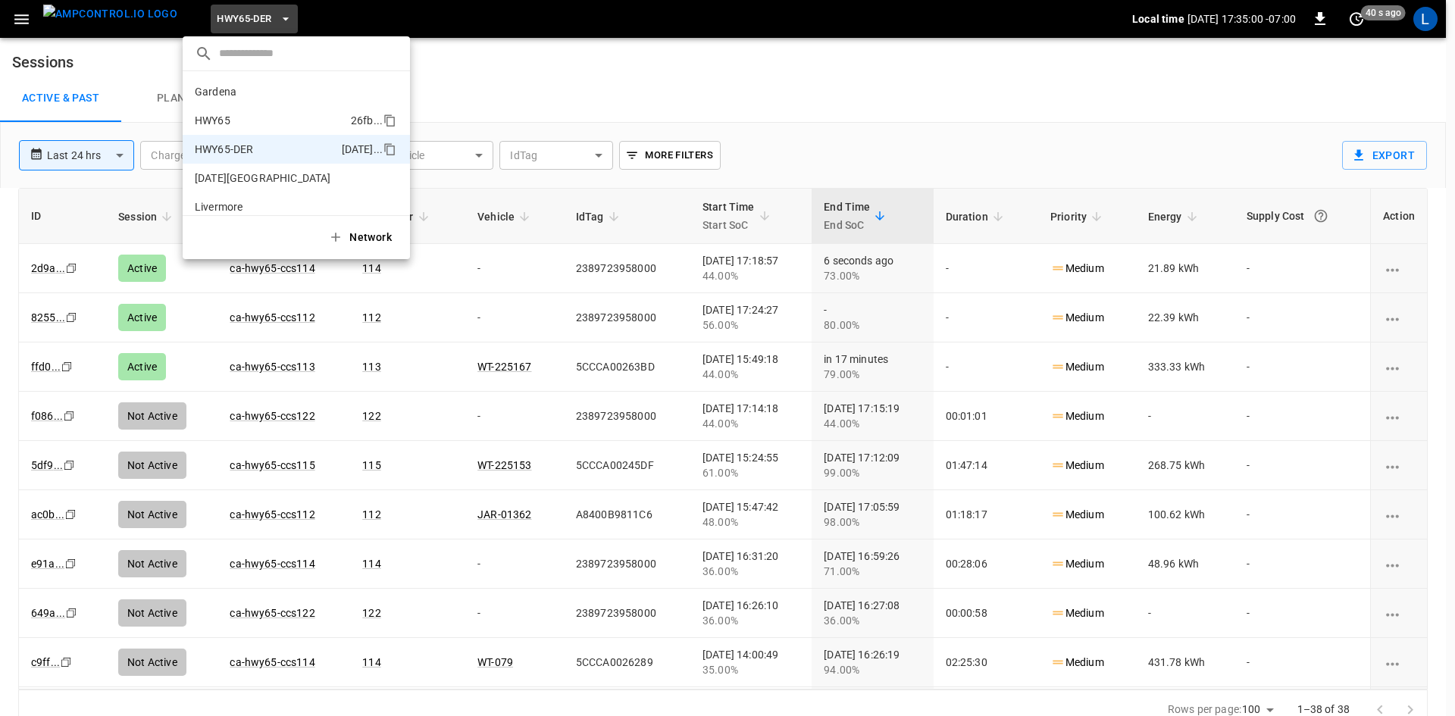
click at [245, 115] on p "HWY65" at bounding box center [270, 120] width 150 height 15
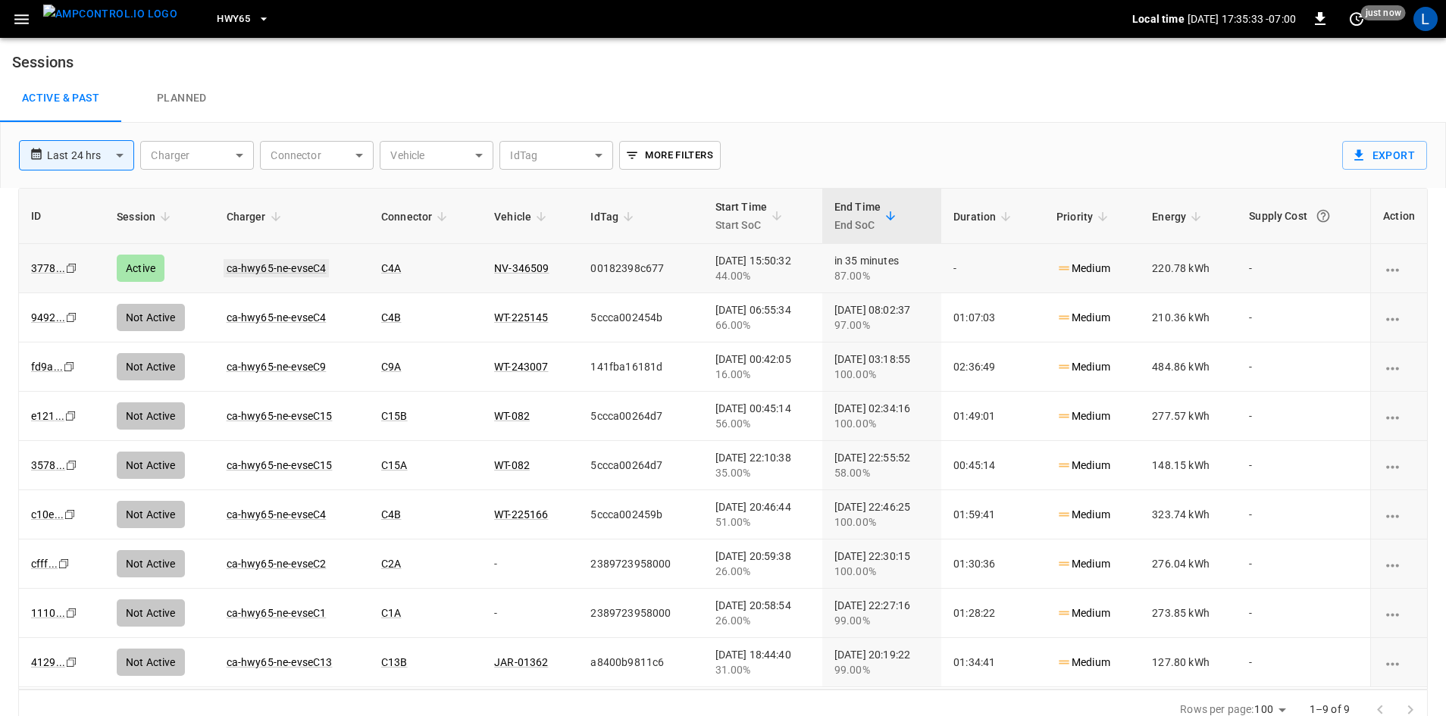
click at [283, 261] on link "ca-hwy65-ne-evseC4" at bounding box center [277, 268] width 106 height 18
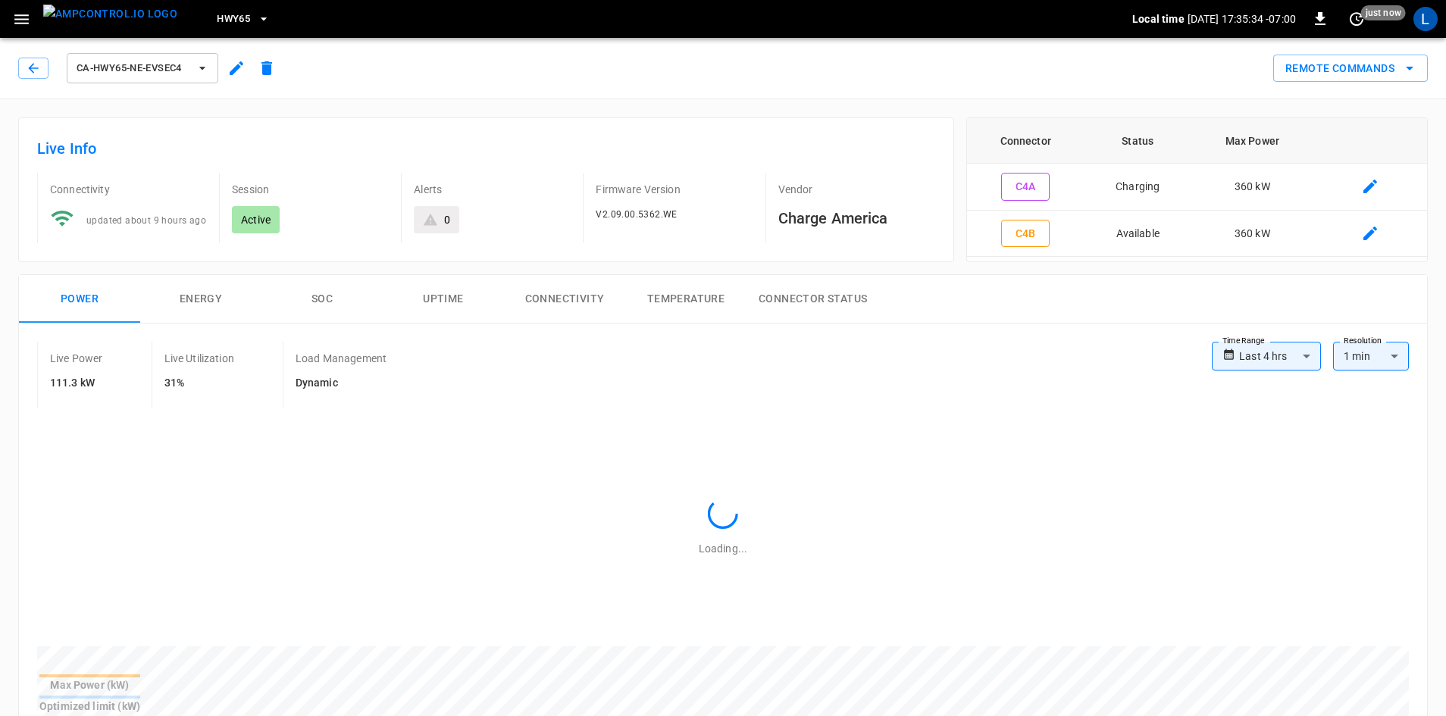
click at [310, 298] on button "SOC" at bounding box center [321, 299] width 121 height 49
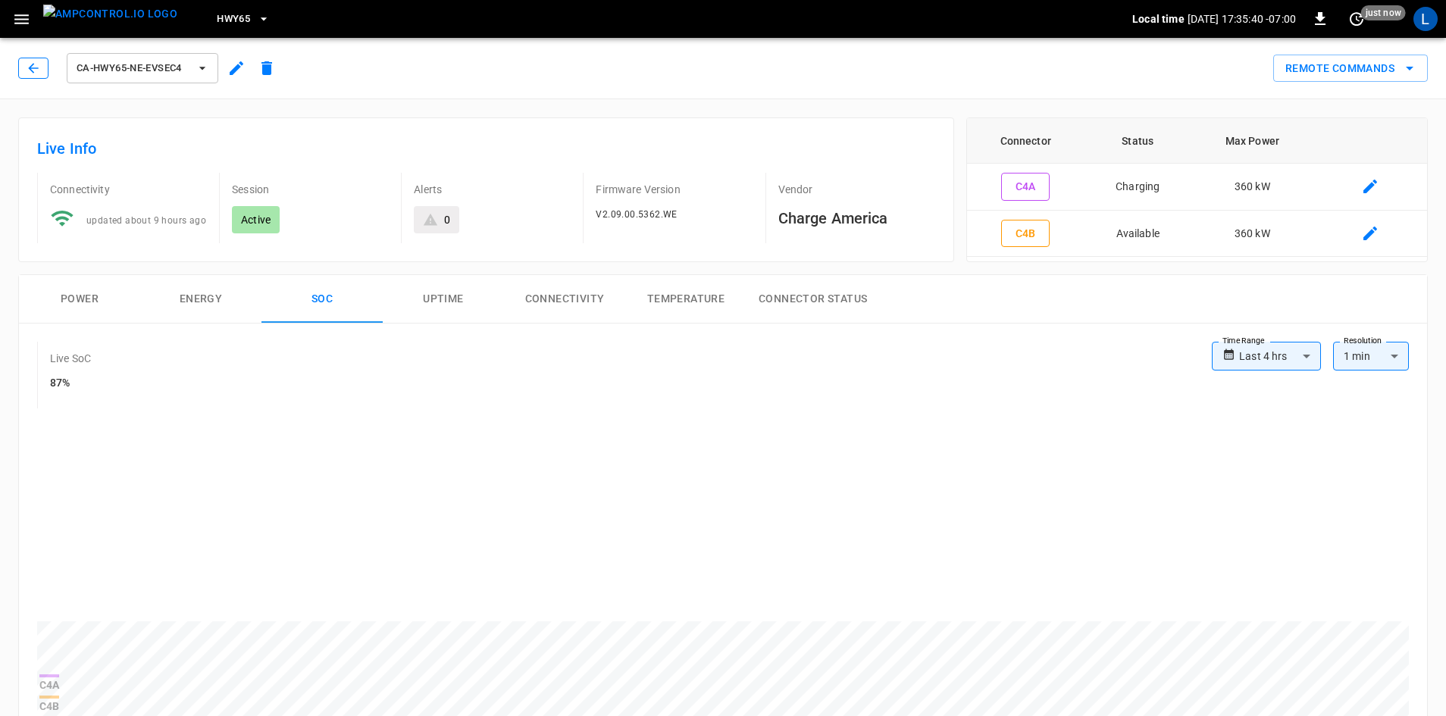
click at [39, 70] on icon "button" at bounding box center [33, 68] width 15 height 15
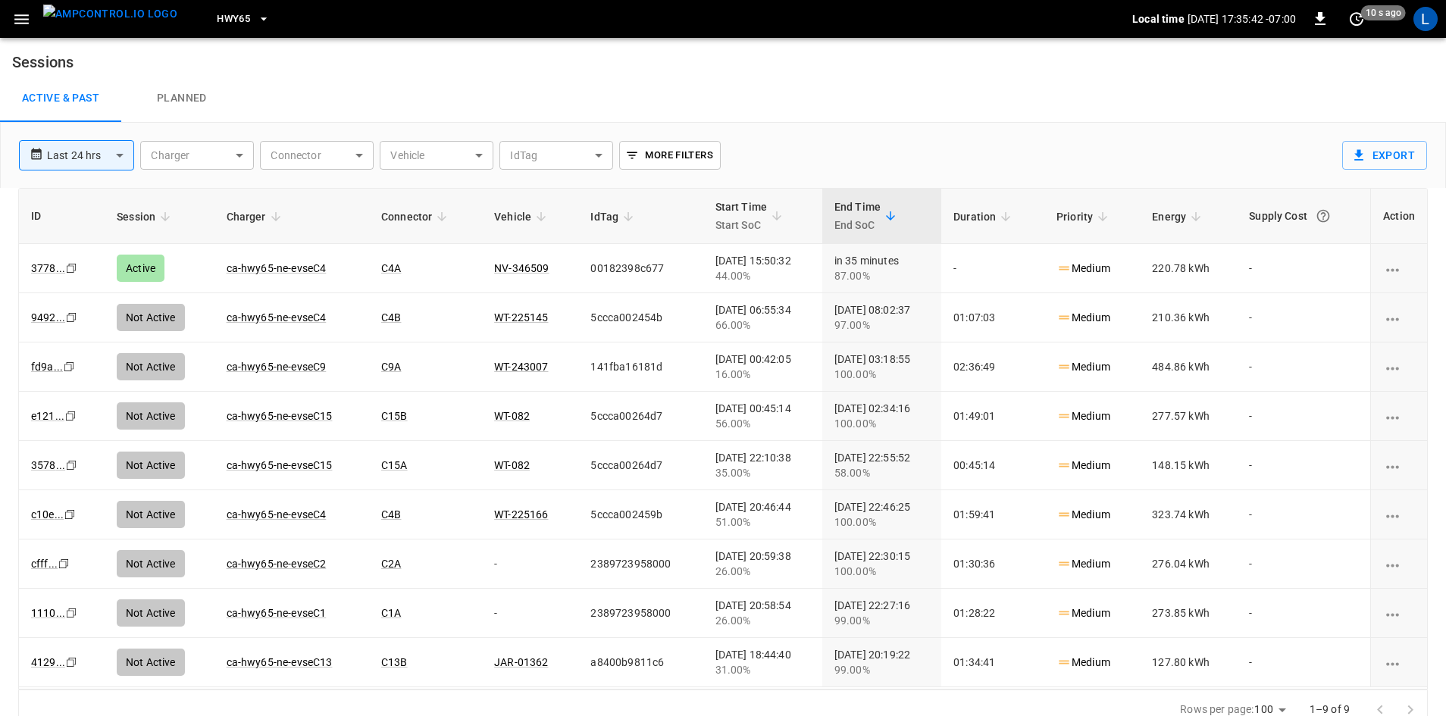
click at [228, 20] on button "HWY65" at bounding box center [243, 20] width 65 height 30
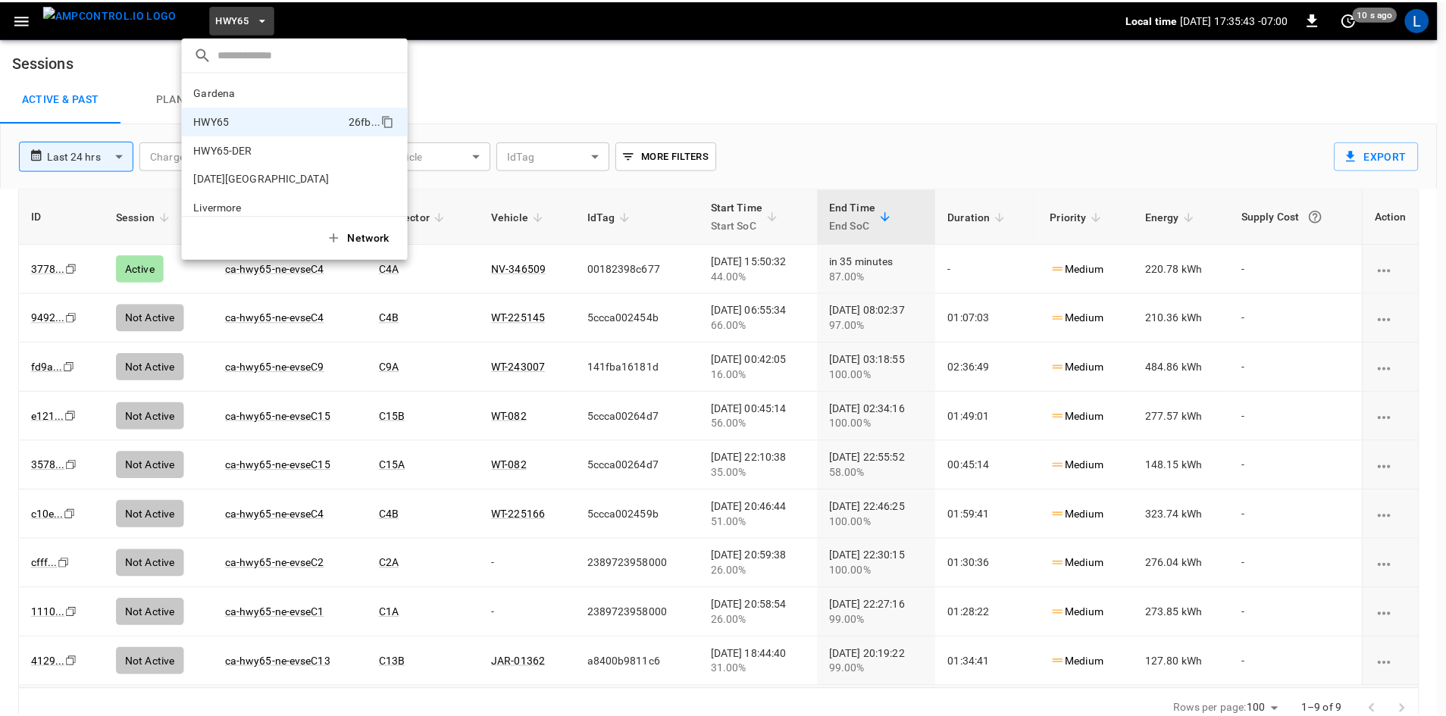
scroll to position [24, 0]
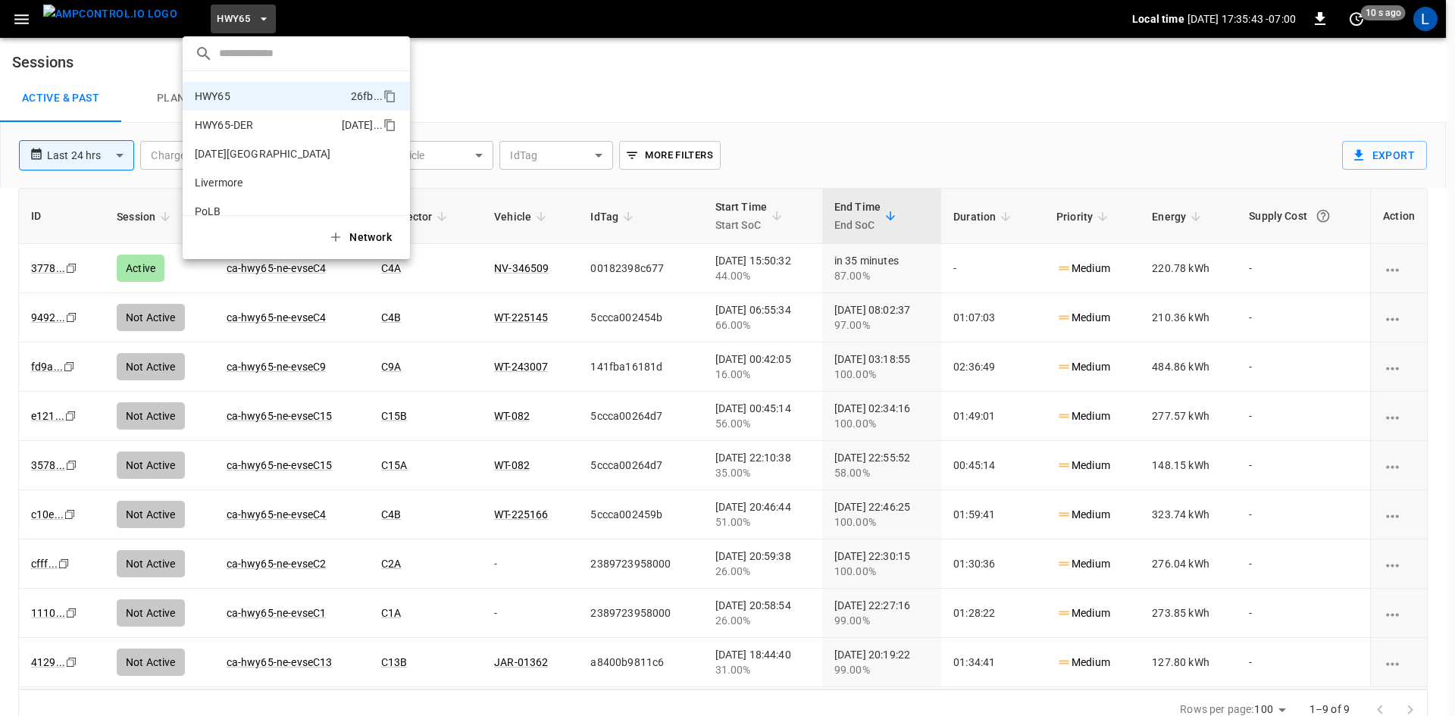
click at [262, 117] on li "HWY65-DER [DATE].." at bounding box center [296, 125] width 227 height 29
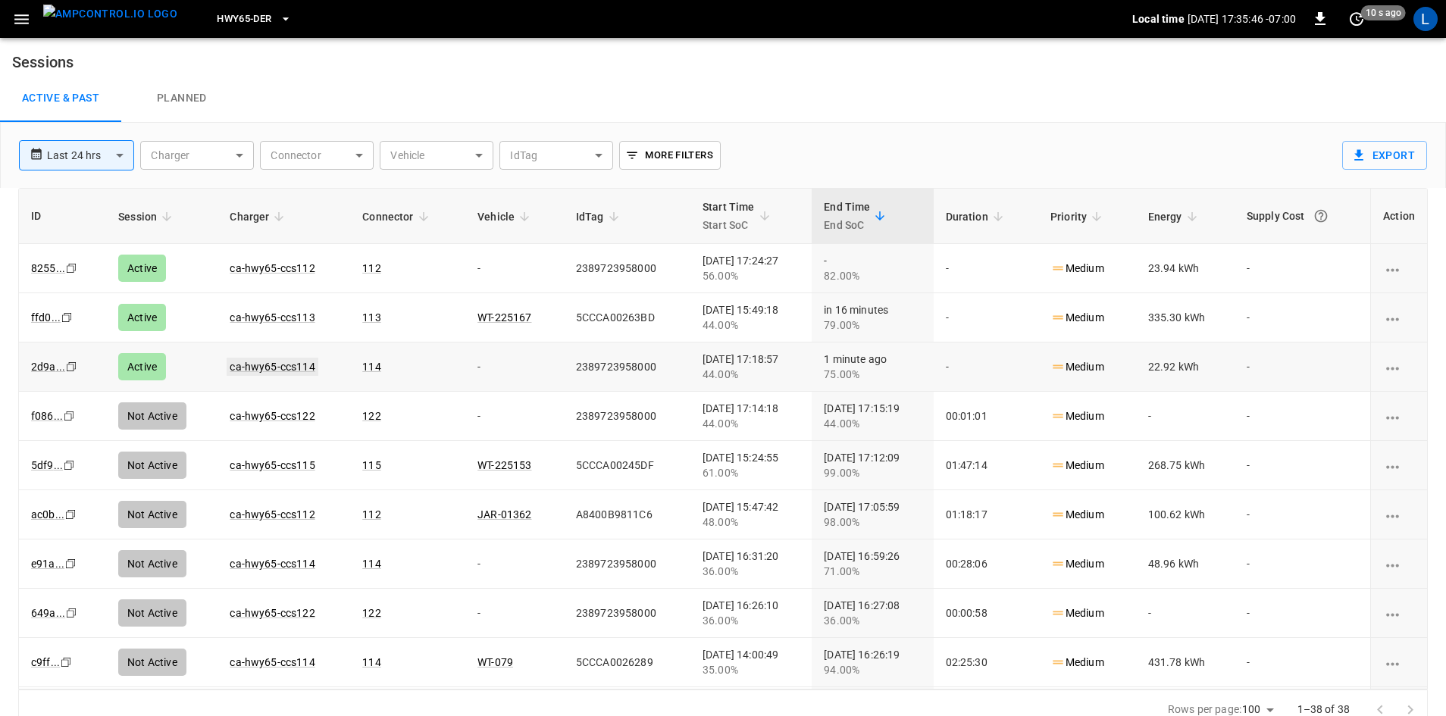
click at [276, 367] on link "ca-hwy65-ccs114" at bounding box center [272, 367] width 91 height 18
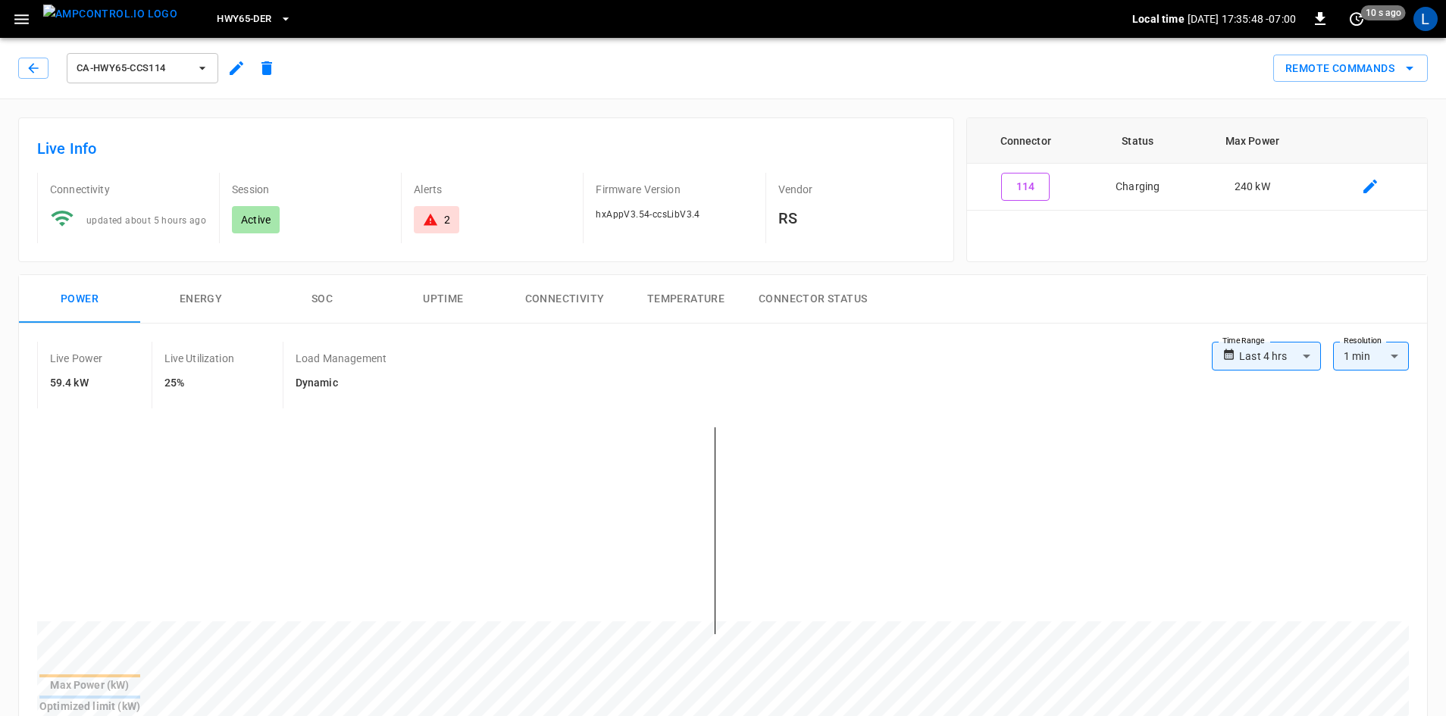
click at [318, 300] on button "SOC" at bounding box center [321, 299] width 121 height 49
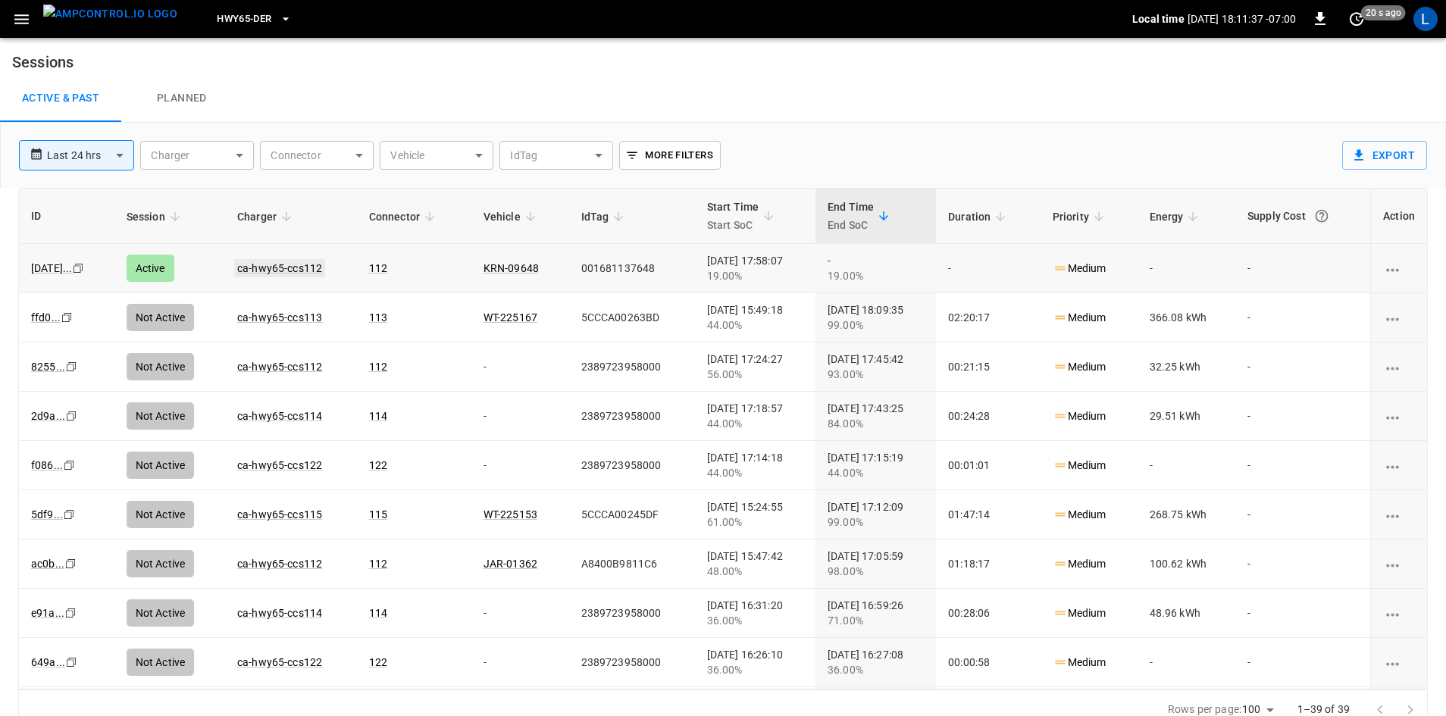
click at [289, 269] on link "ca-hwy65-ccs112" at bounding box center [279, 268] width 91 height 18
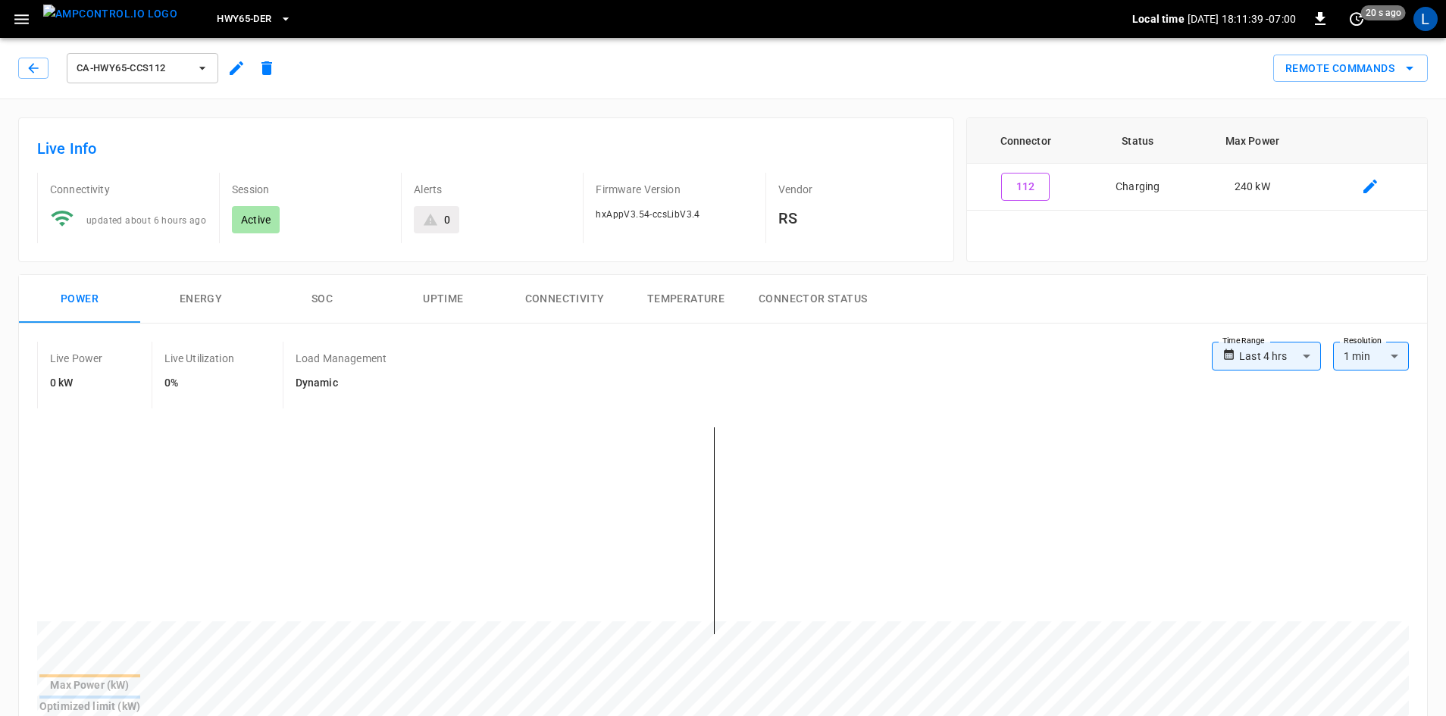
click at [311, 303] on button "SOC" at bounding box center [321, 299] width 121 height 49
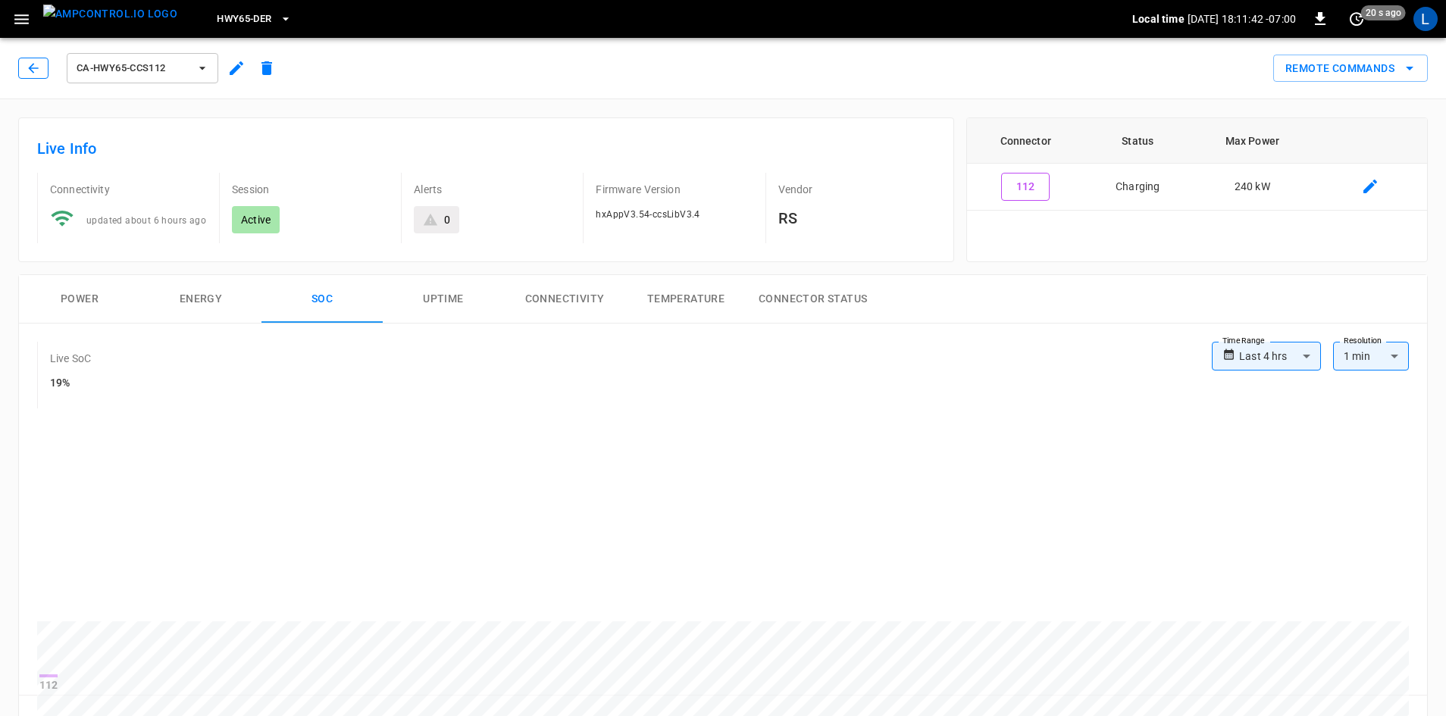
click at [25, 65] on button "button" at bounding box center [33, 68] width 30 height 21
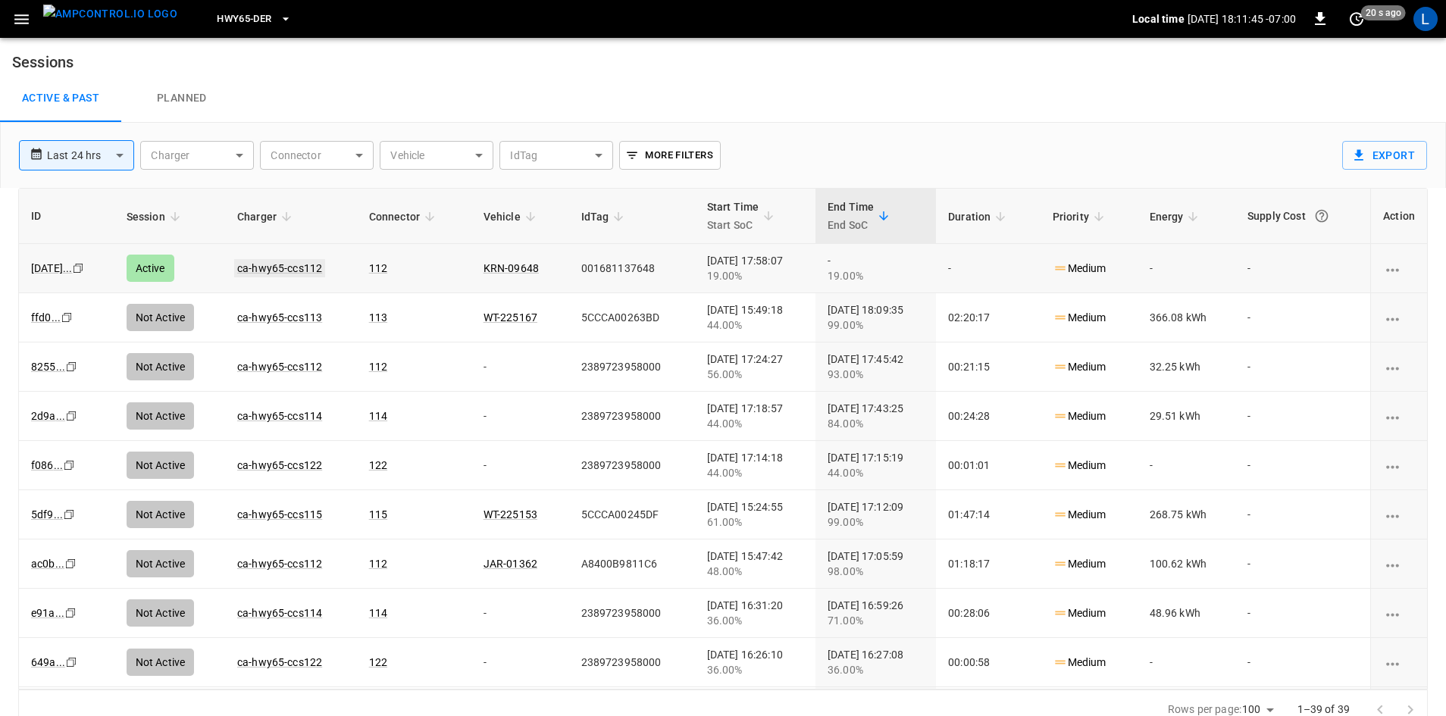
click at [284, 270] on link "ca-hwy65-ccs112" at bounding box center [279, 268] width 91 height 18
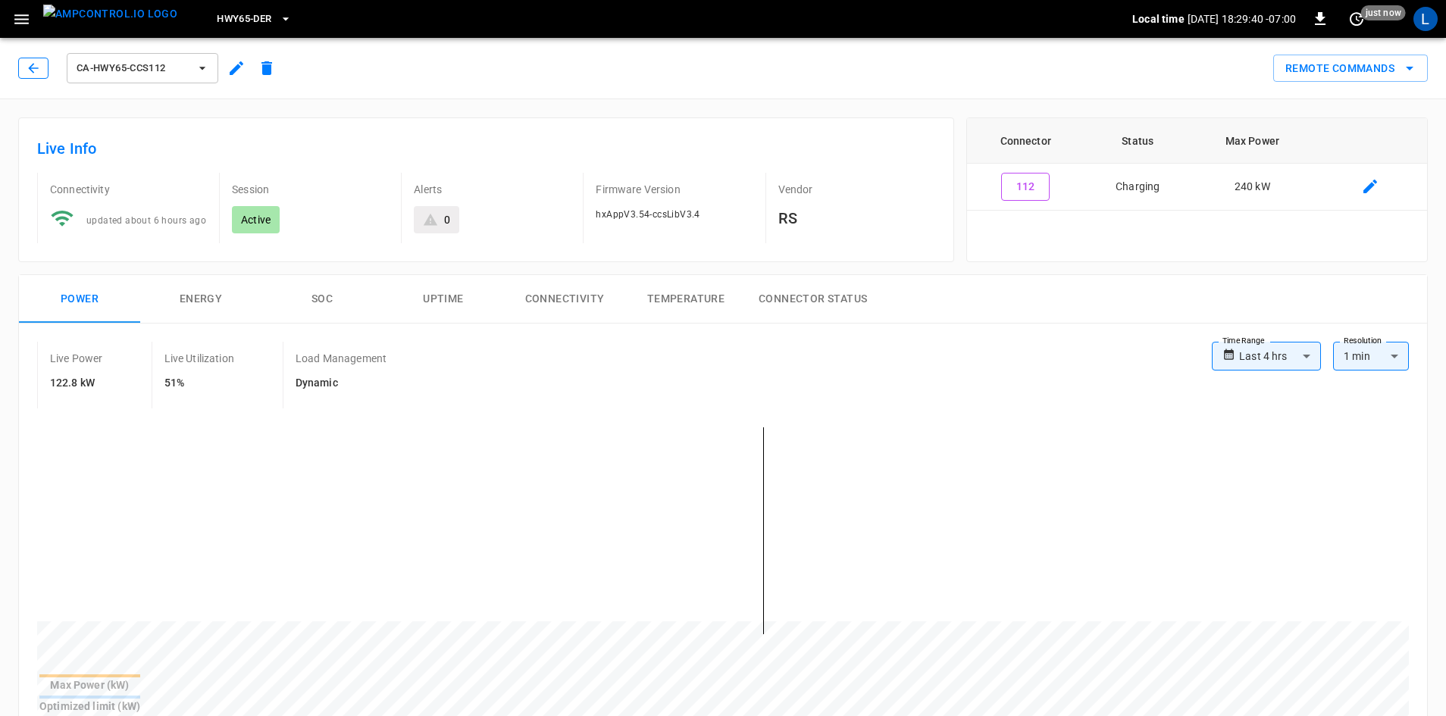
click at [33, 72] on icon "button" at bounding box center [33, 68] width 10 height 10
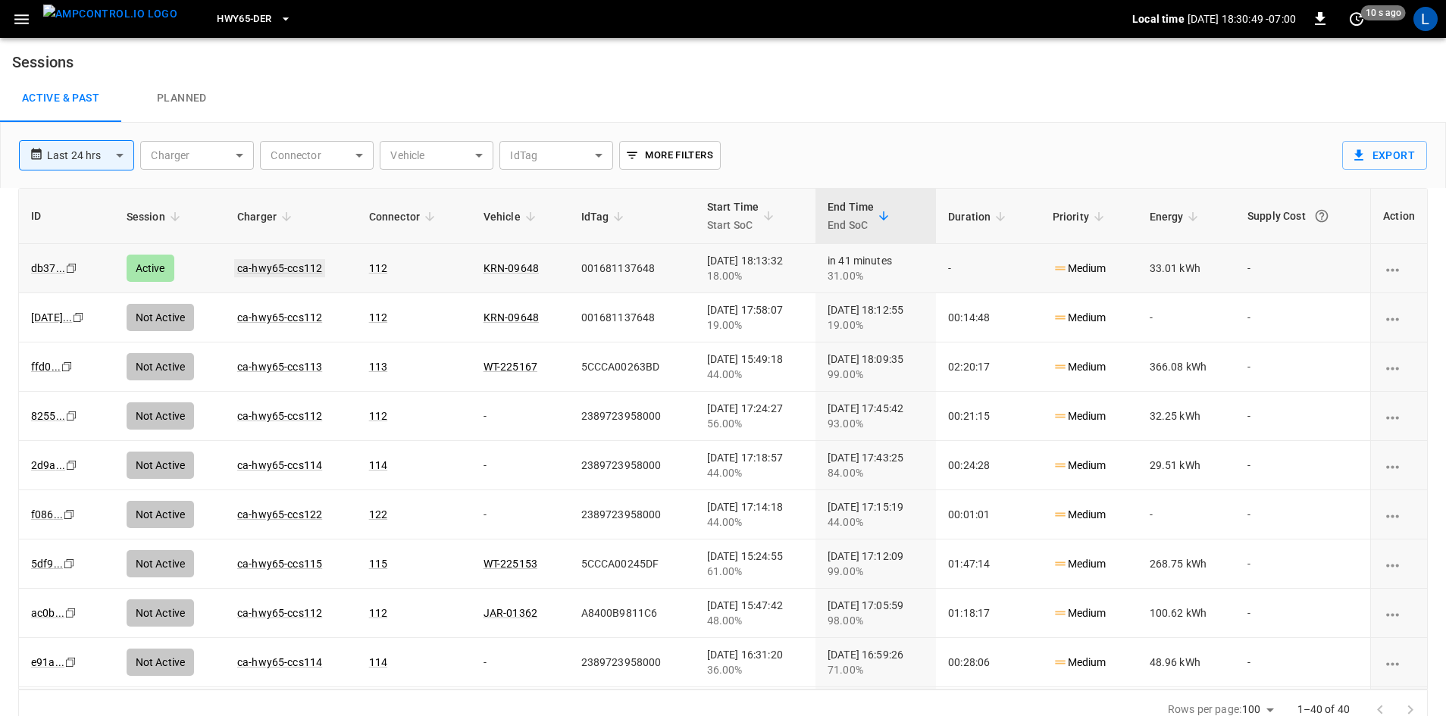
click at [285, 271] on link "ca-hwy65-ccs112" at bounding box center [279, 268] width 91 height 18
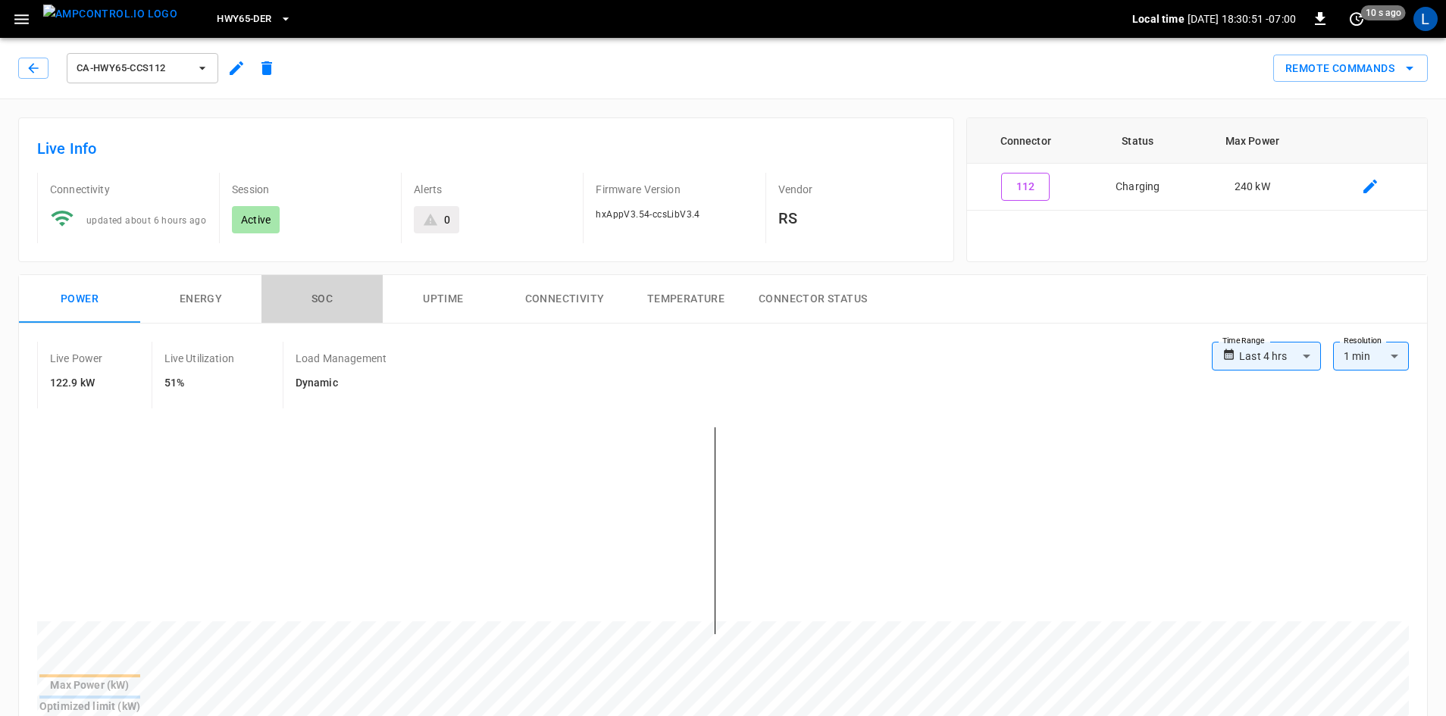
click at [315, 301] on button "SOC" at bounding box center [321, 299] width 121 height 49
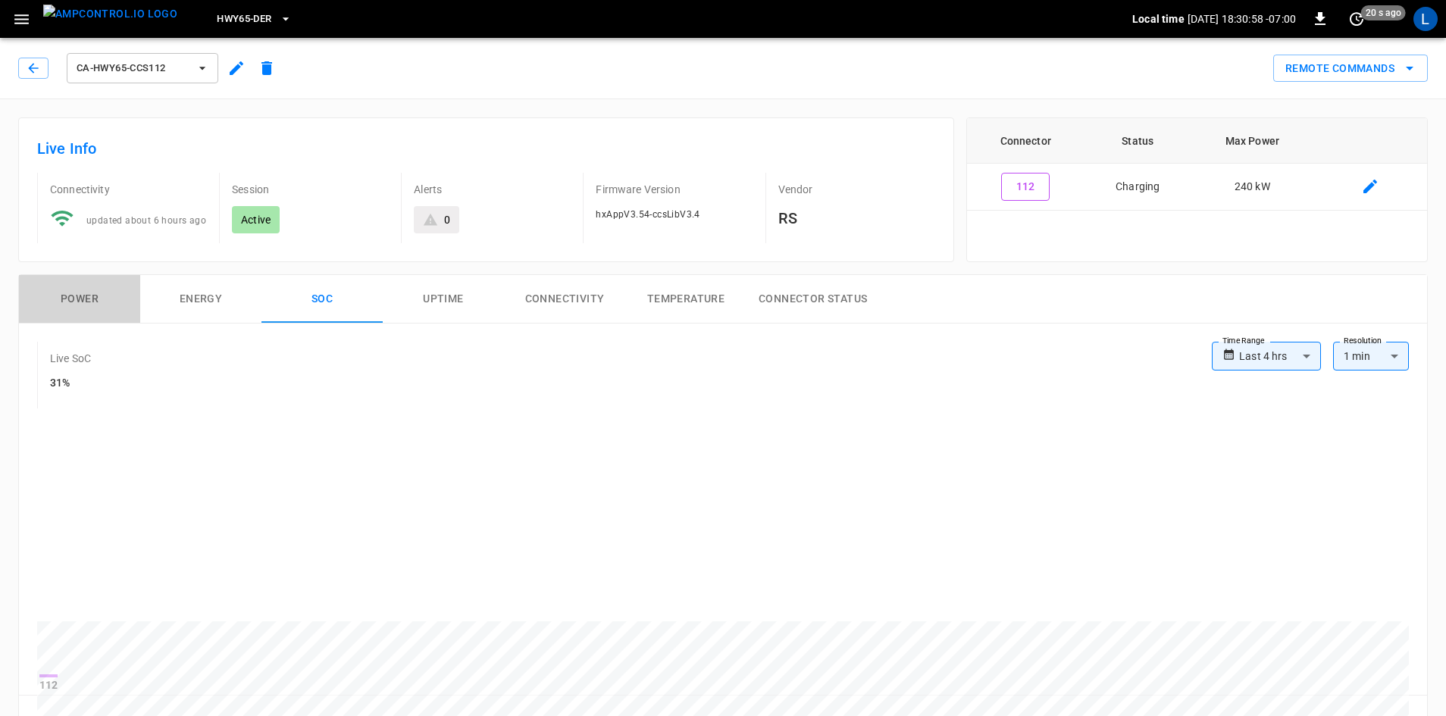
click at [100, 300] on button "Power" at bounding box center [79, 299] width 121 height 49
